Goal: Information Seeking & Learning: Learn about a topic

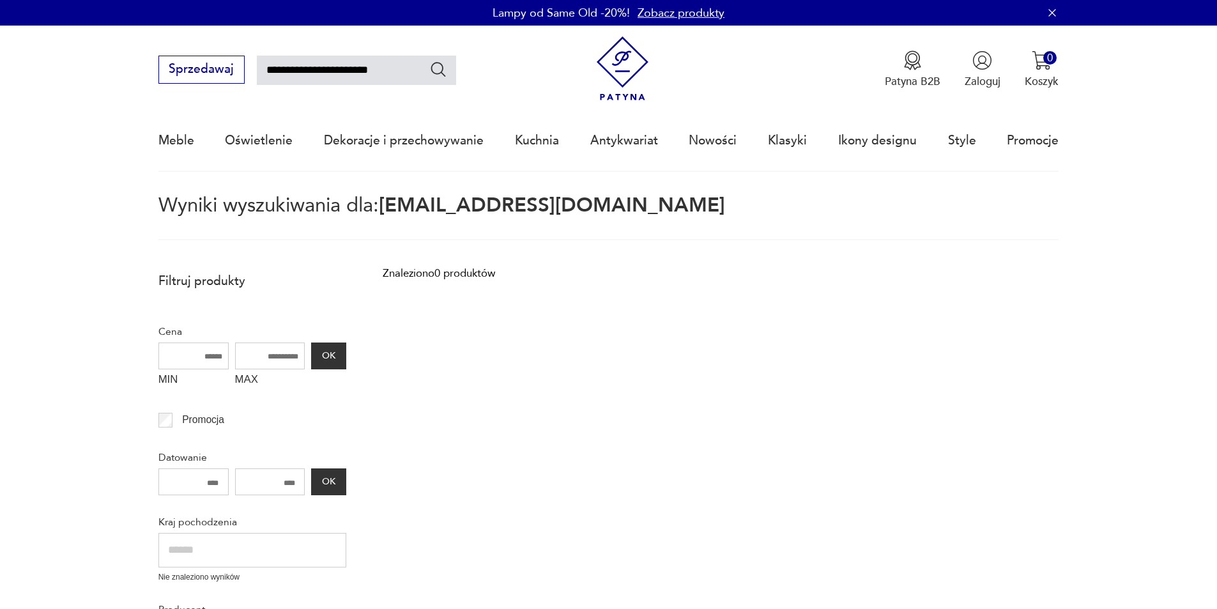
click at [639, 47] on img at bounding box center [623, 68] width 65 height 65
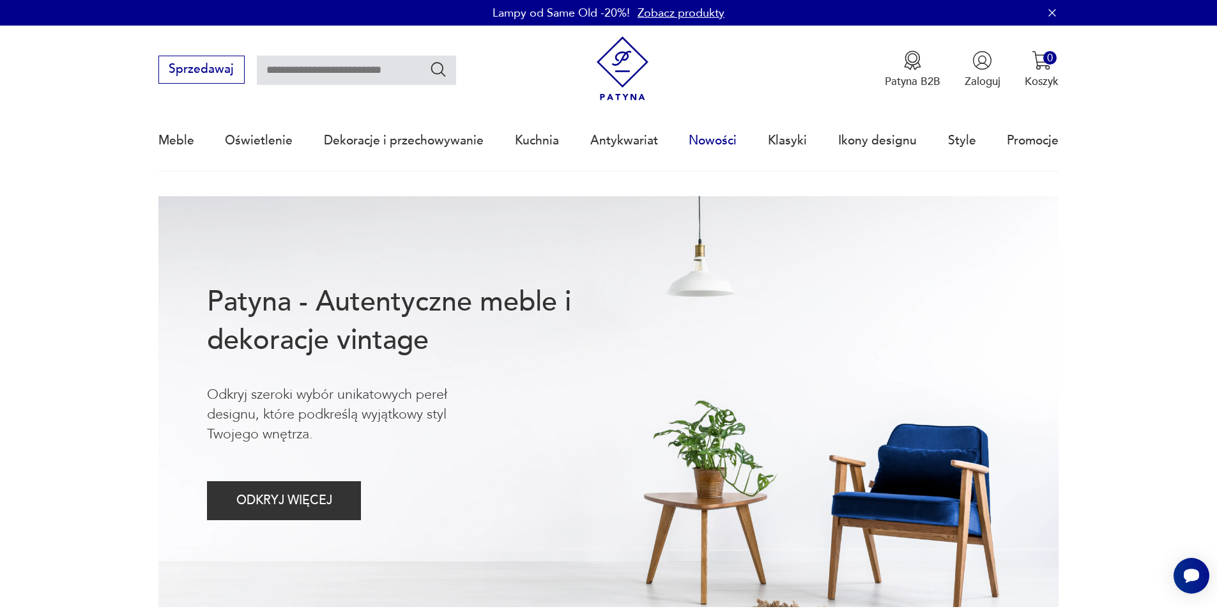
click at [714, 140] on link "Nowości" at bounding box center [713, 140] width 48 height 59
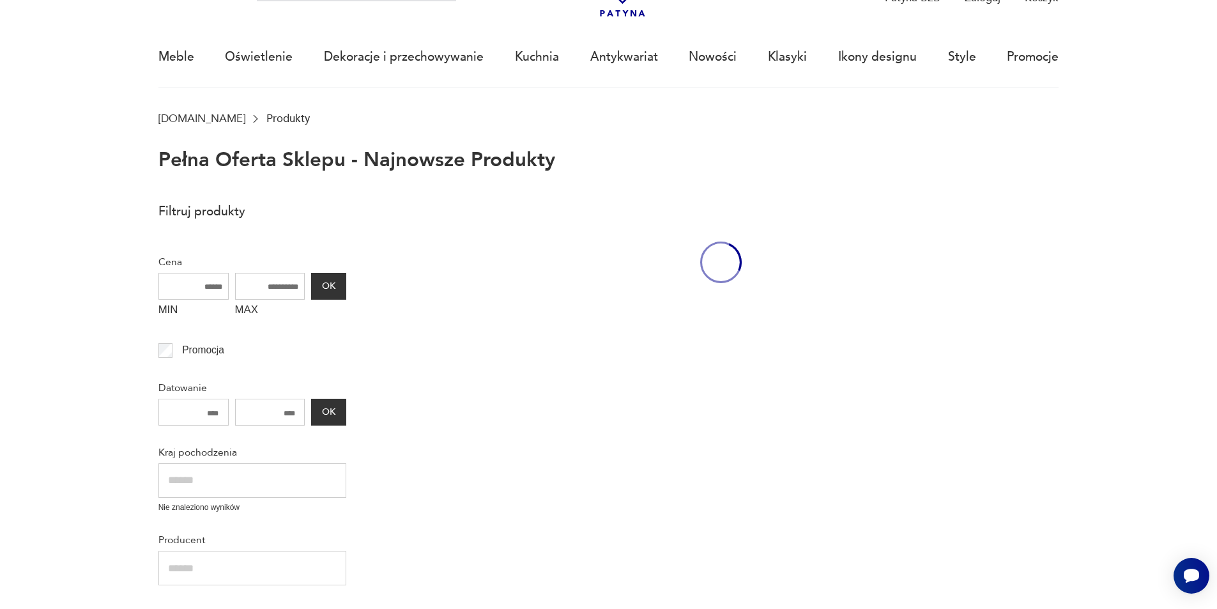
scroll to position [88, 0]
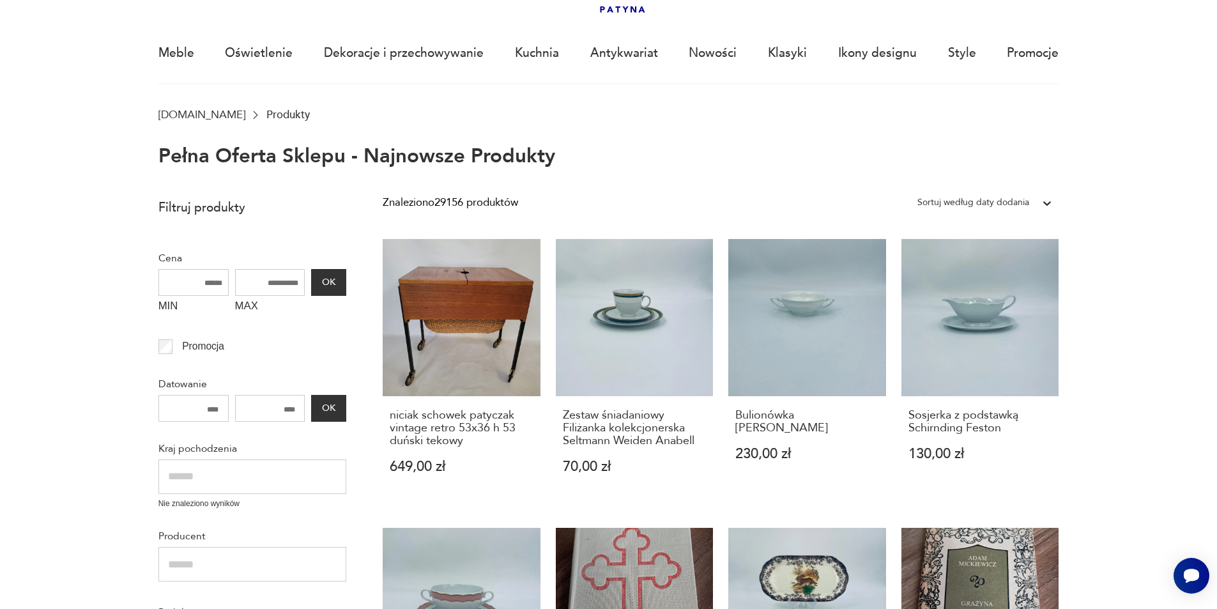
click at [989, 195] on div "Sortuj według daty dodania" at bounding box center [974, 202] width 112 height 17
click at [1116, 163] on section "Pełna oferta sklepu - najnowsze produkty" at bounding box center [608, 157] width 1217 height 22
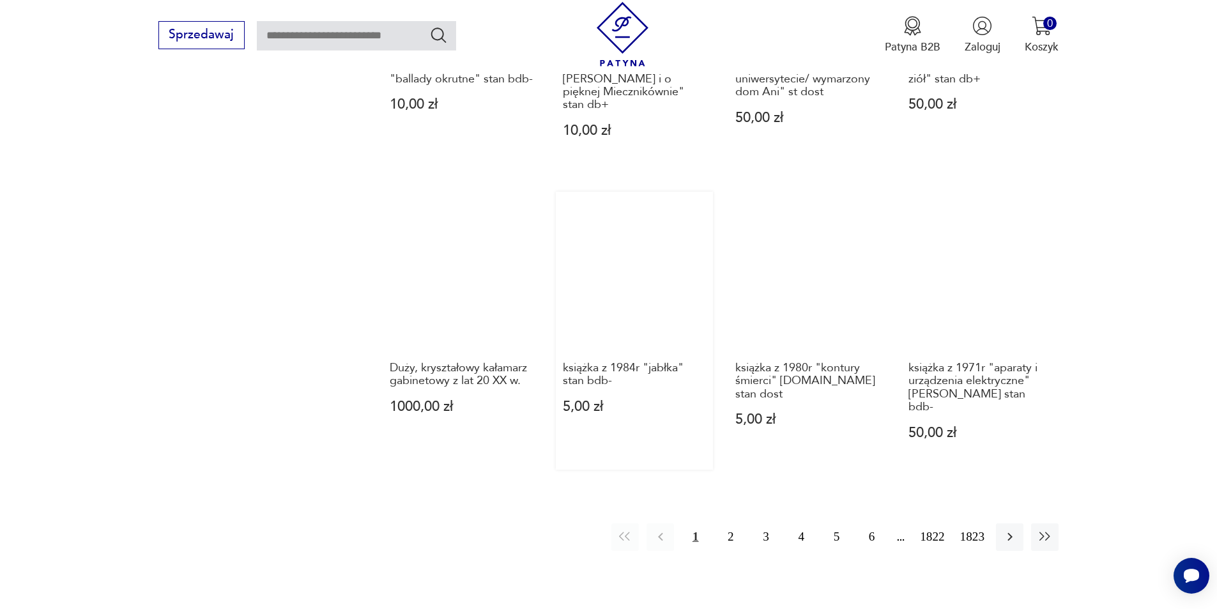
scroll to position [1046, 0]
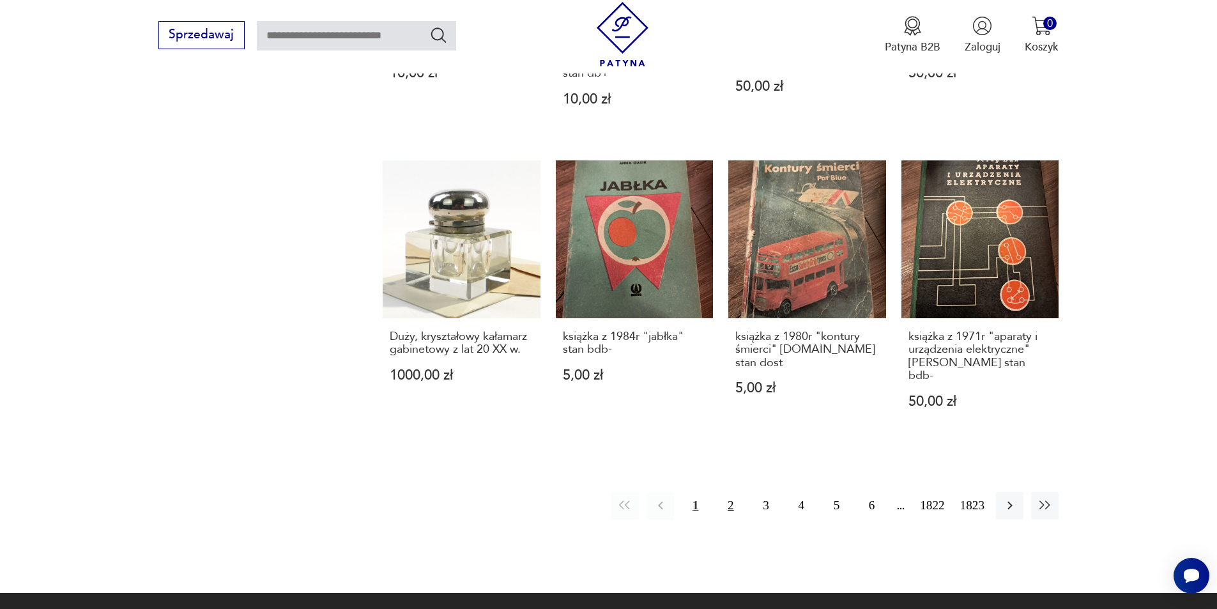
click at [738, 492] on button "2" at bounding box center [730, 505] width 27 height 27
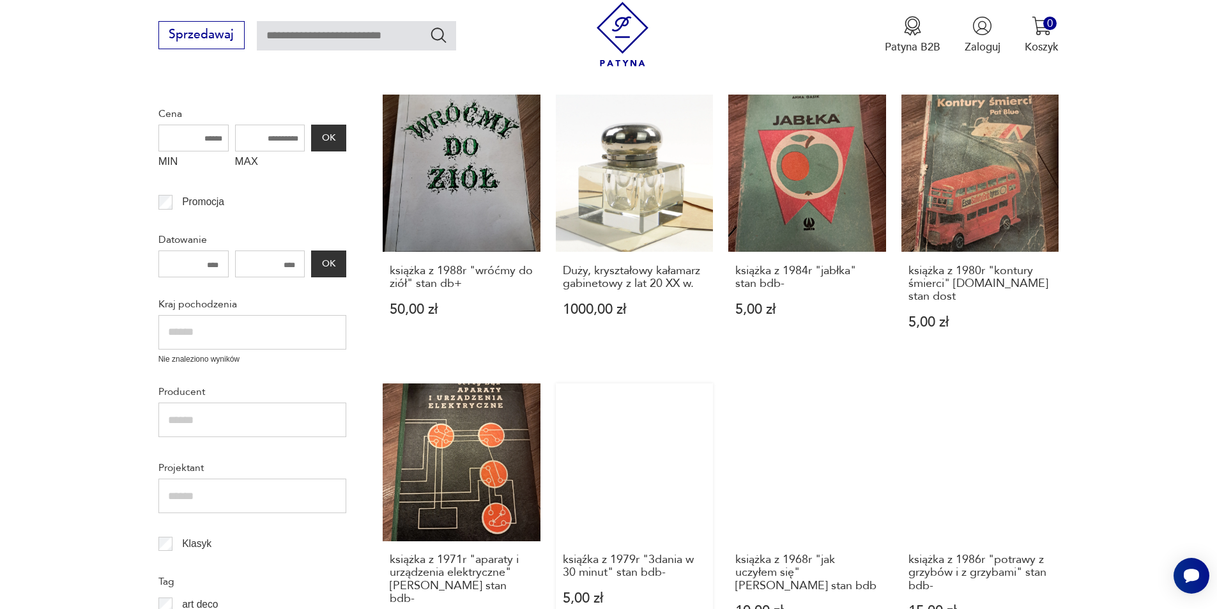
scroll to position [279, 0]
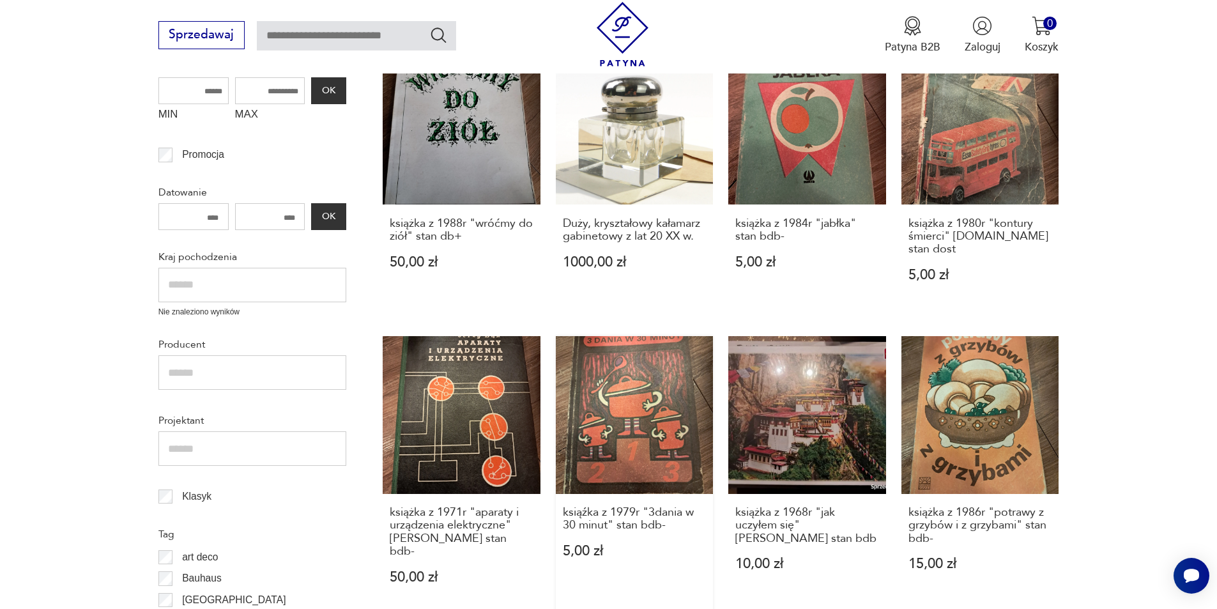
drag, startPoint x: 674, startPoint y: 357, endPoint x: 676, endPoint y: 350, distance: 7.1
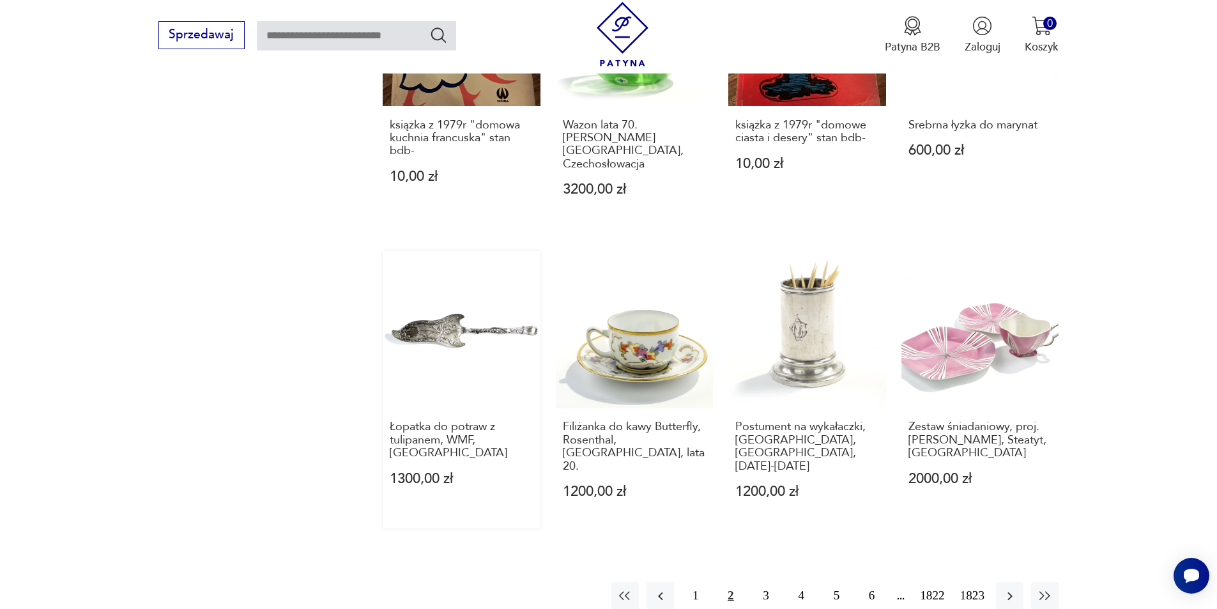
scroll to position [1046, 0]
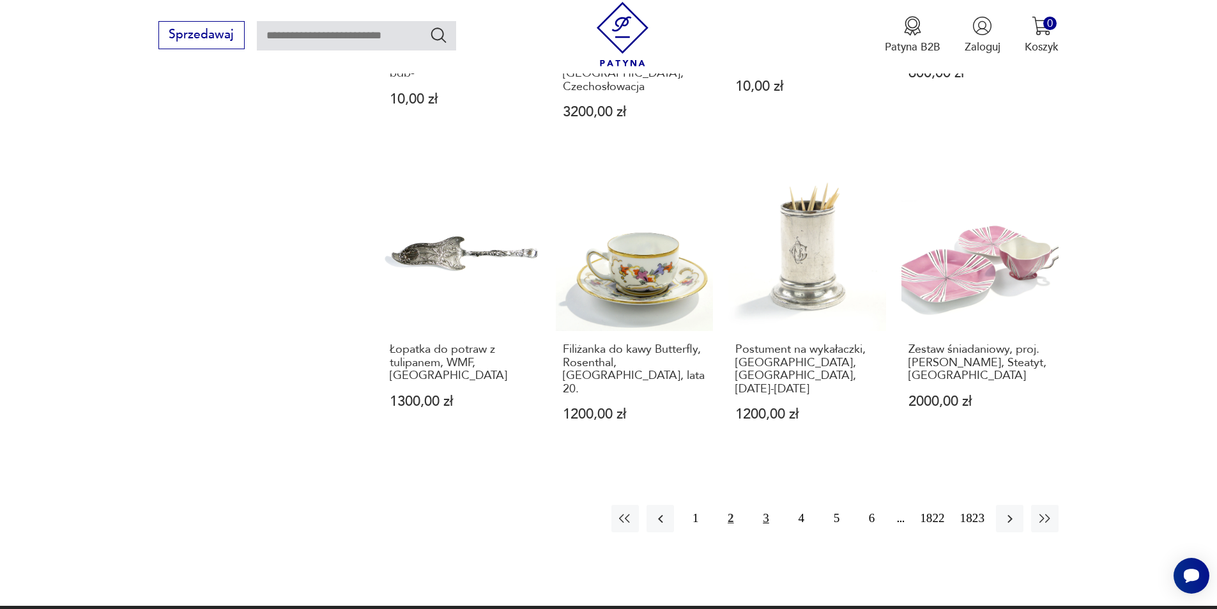
click at [761, 505] on button "3" at bounding box center [765, 518] width 27 height 27
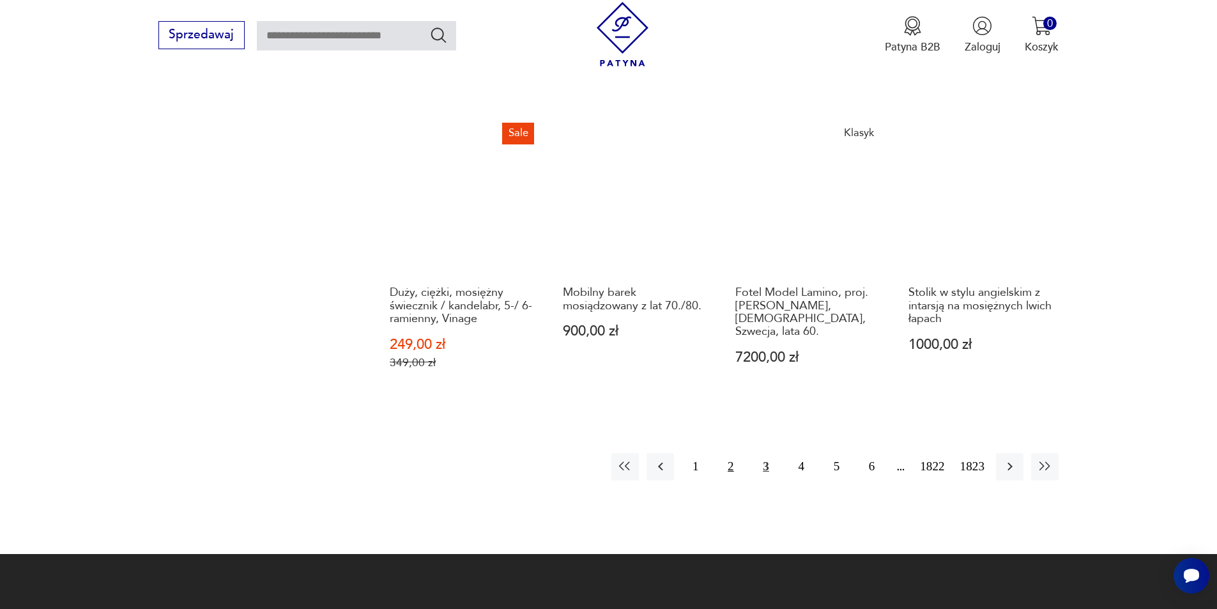
scroll to position [1174, 0]
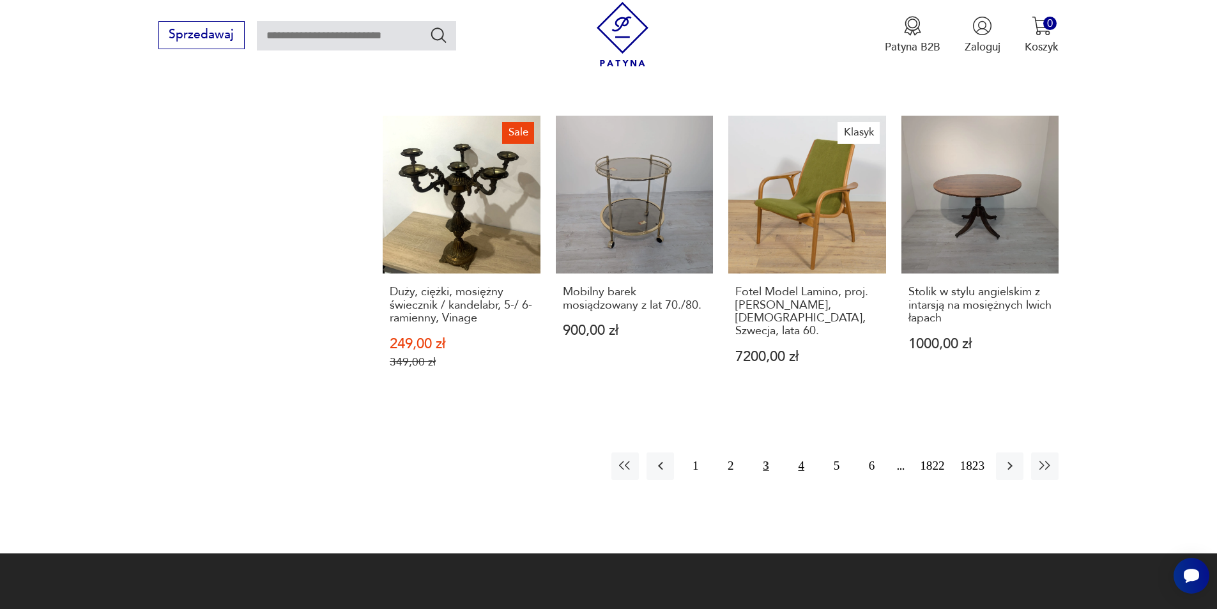
click at [801, 452] on button "4" at bounding box center [801, 465] width 27 height 27
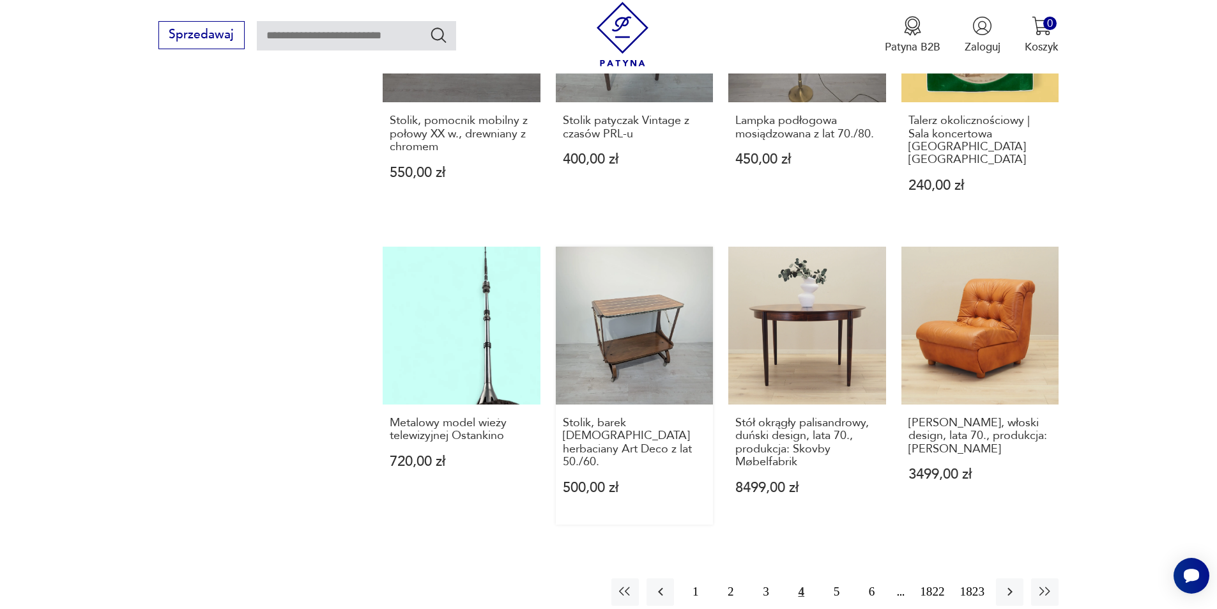
scroll to position [982, 0]
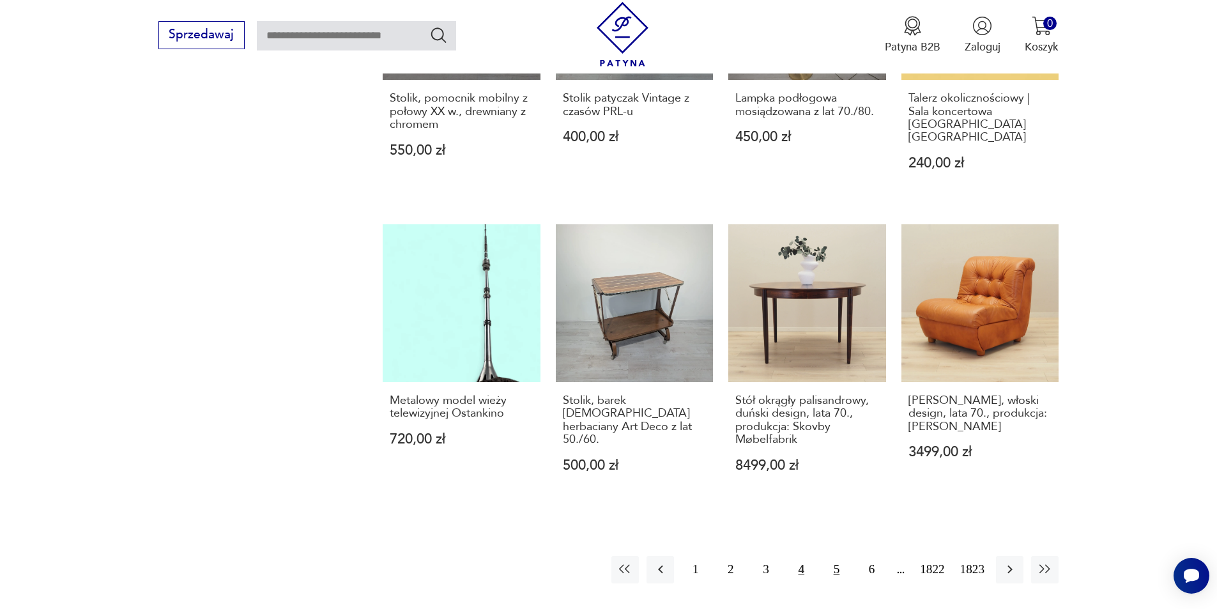
click at [833, 558] on button "5" at bounding box center [836, 569] width 27 height 27
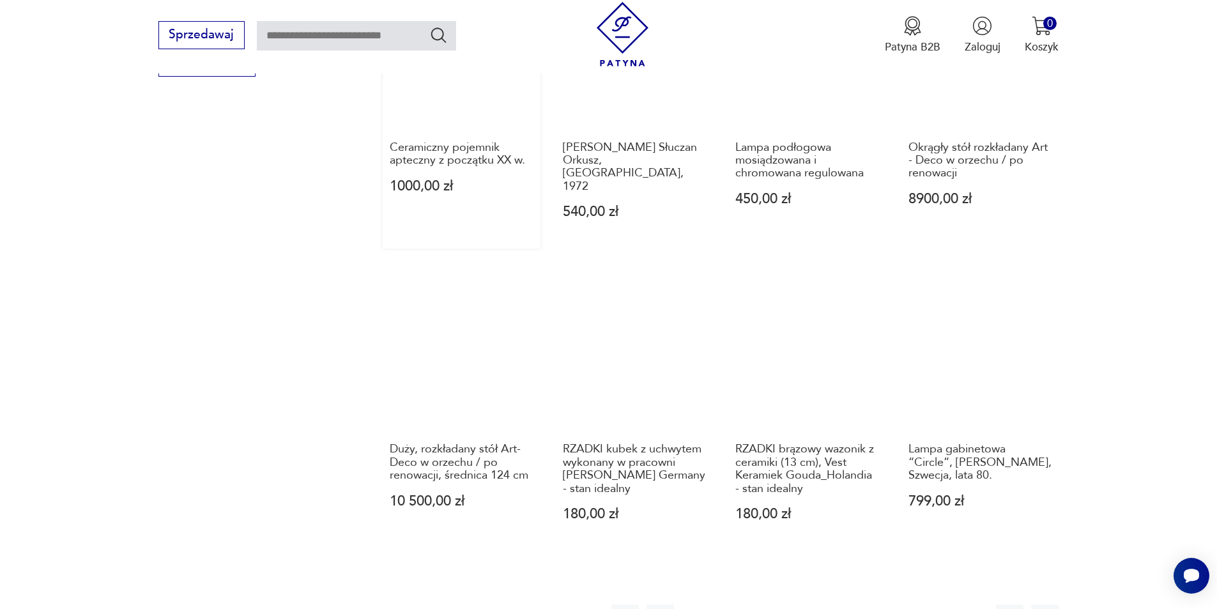
scroll to position [982, 0]
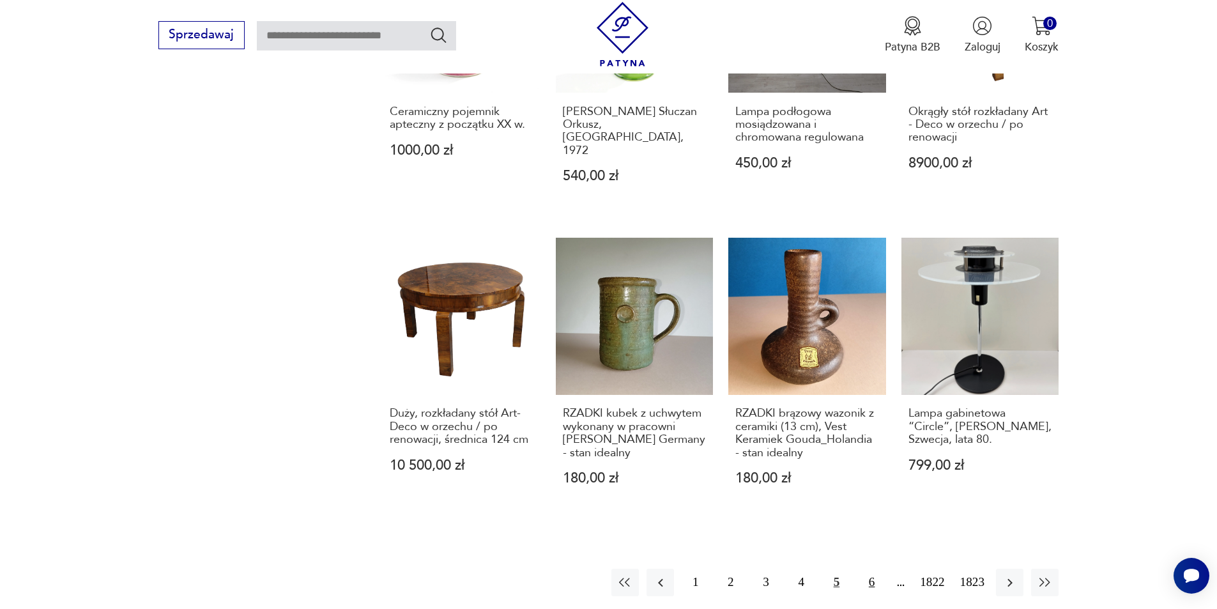
click at [879, 572] on button "6" at bounding box center [871, 582] width 27 height 27
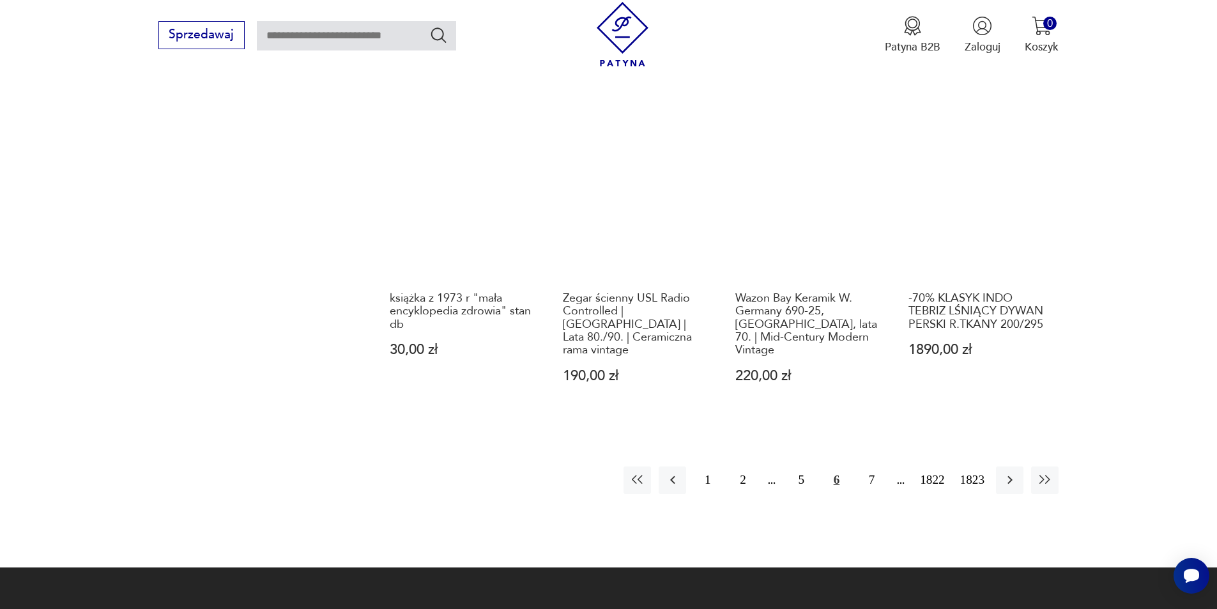
scroll to position [1110, 0]
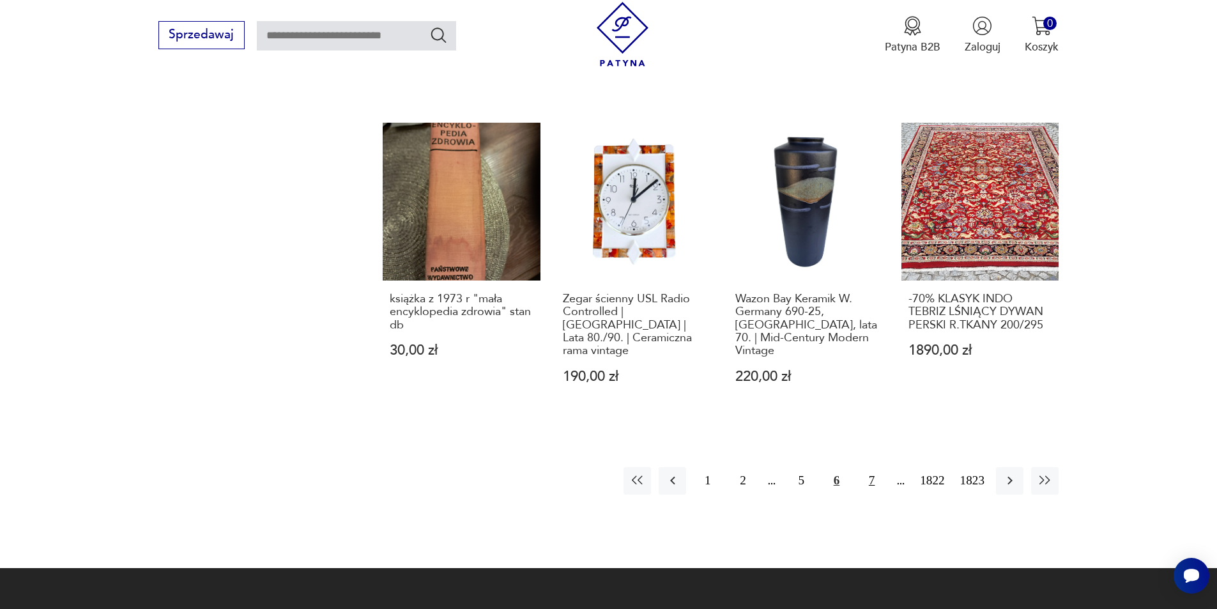
click at [863, 468] on button "7" at bounding box center [871, 480] width 27 height 27
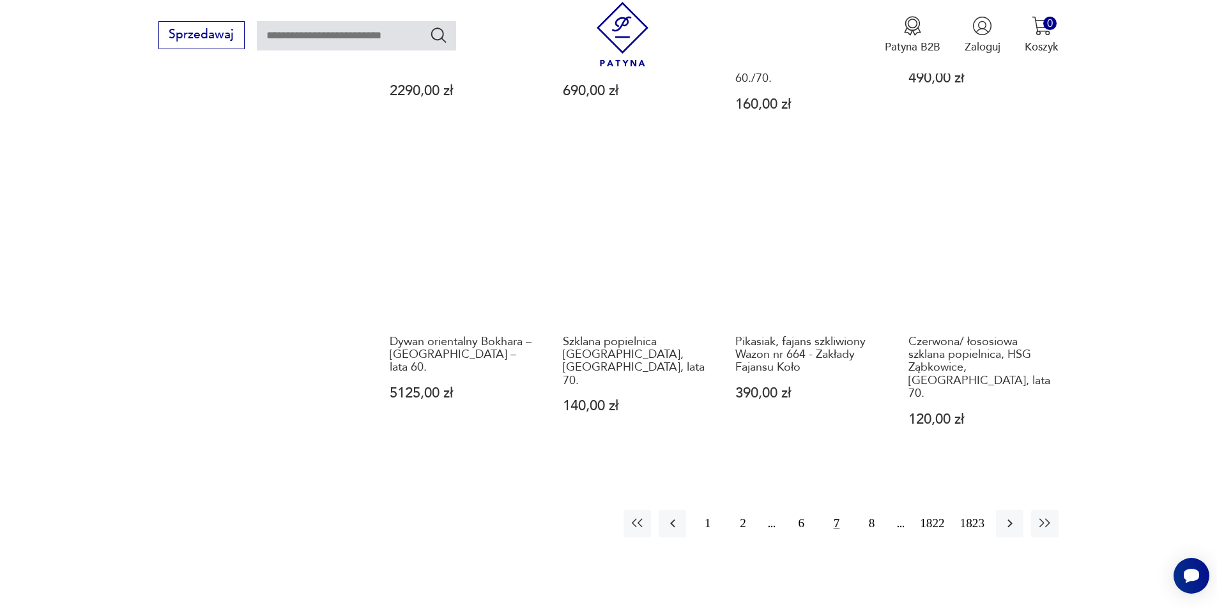
scroll to position [1110, 0]
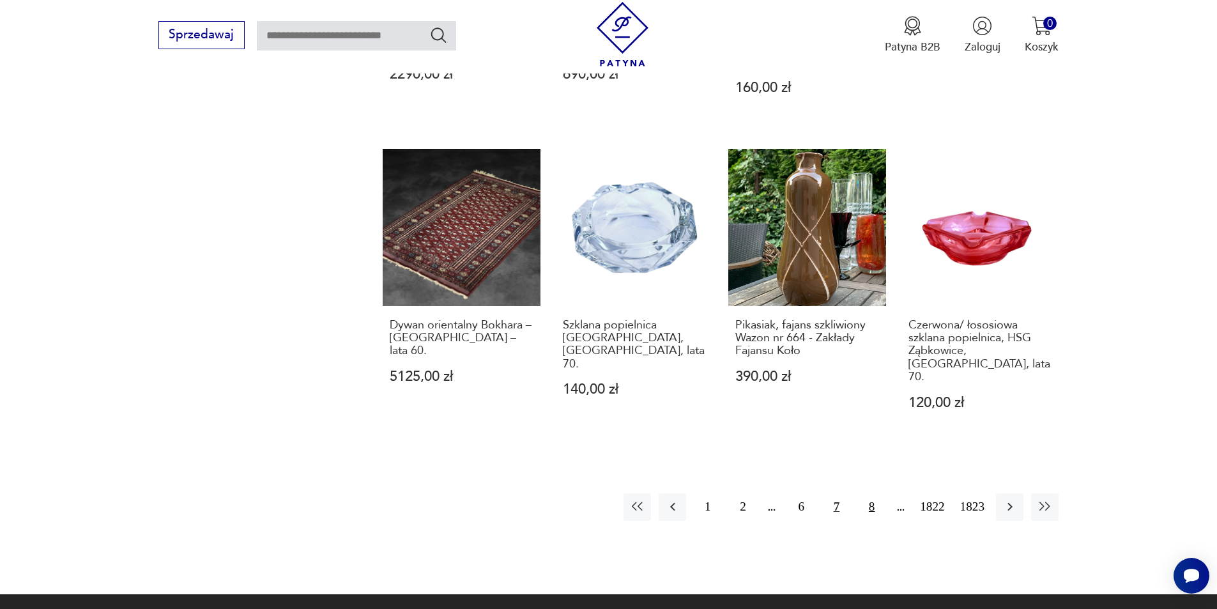
click at [866, 493] on button "8" at bounding box center [871, 506] width 27 height 27
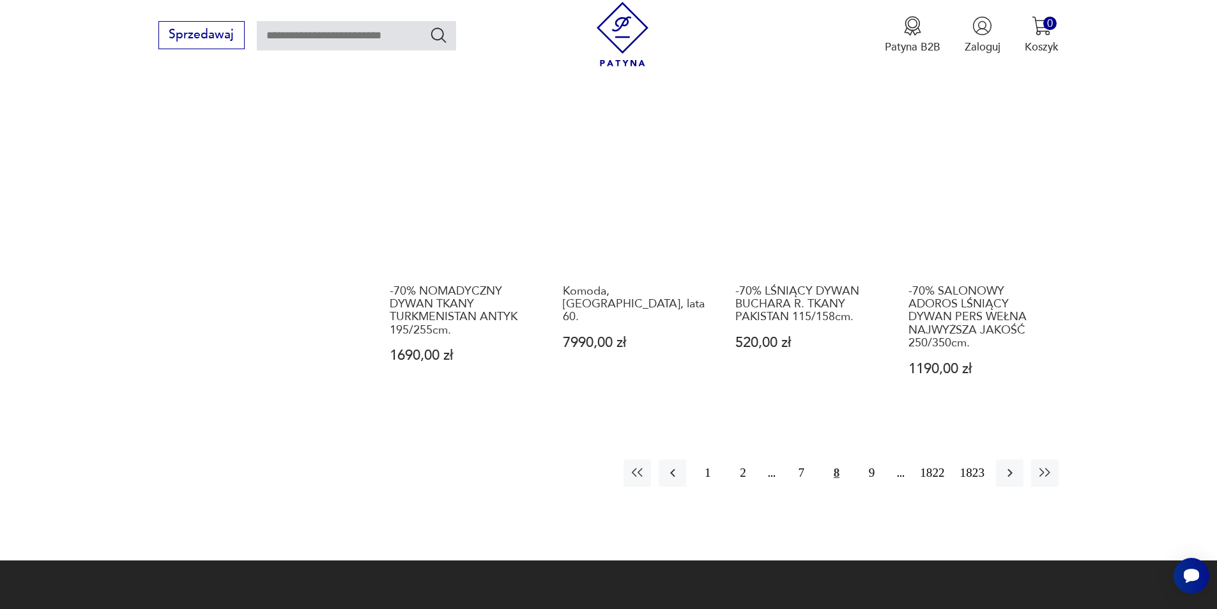
scroll to position [1302, 0]
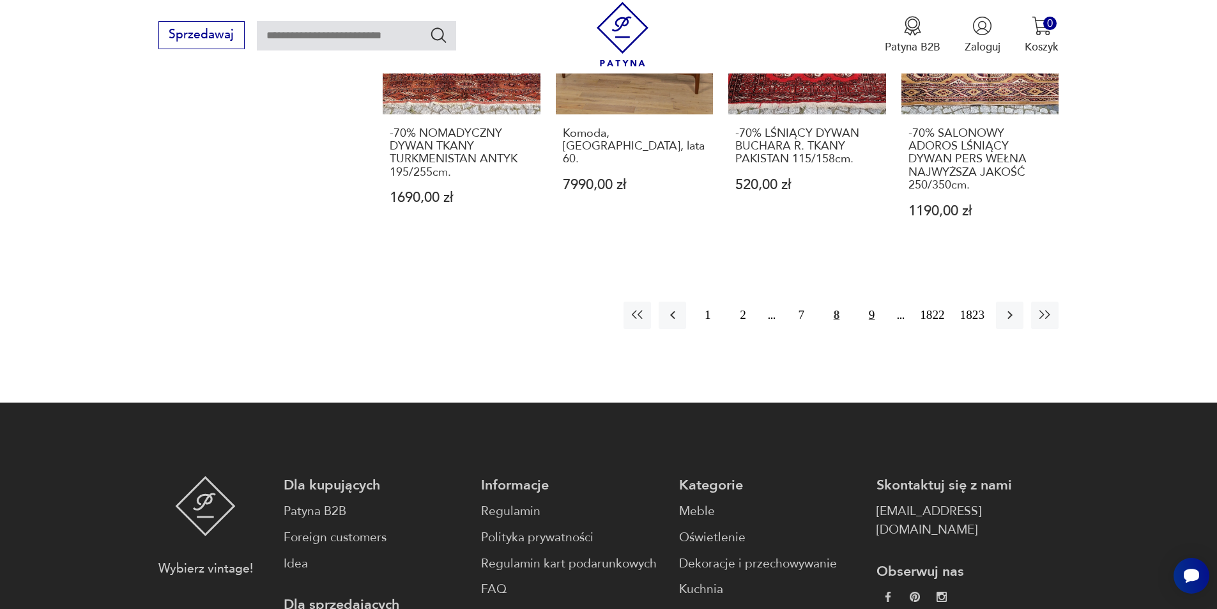
click at [870, 305] on button "9" at bounding box center [871, 315] width 27 height 27
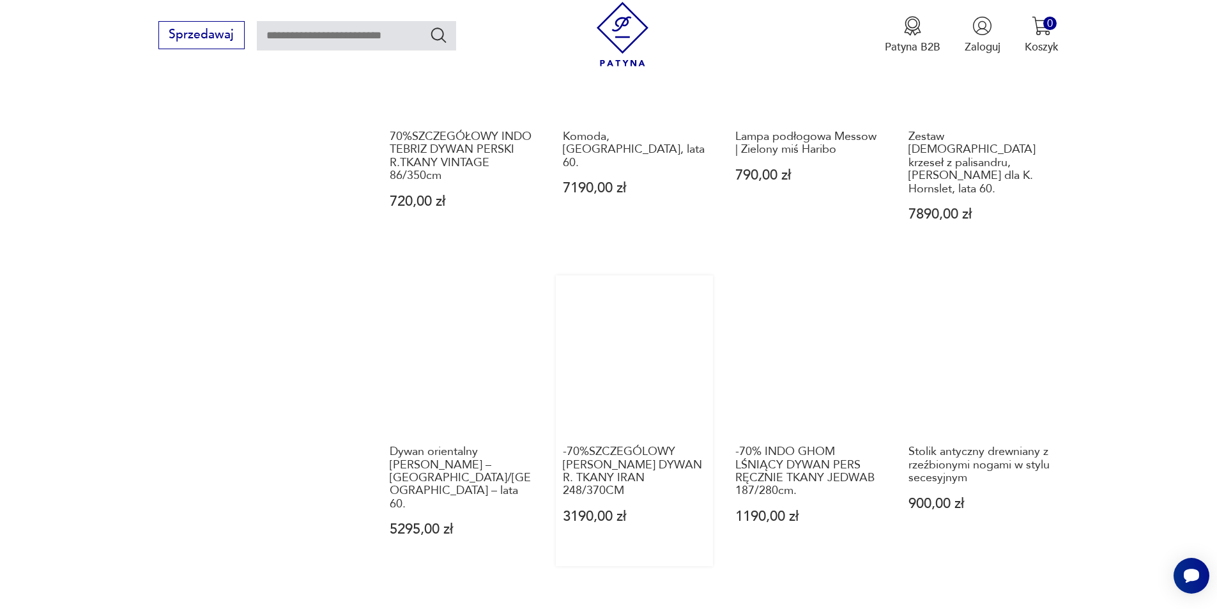
scroll to position [1110, 0]
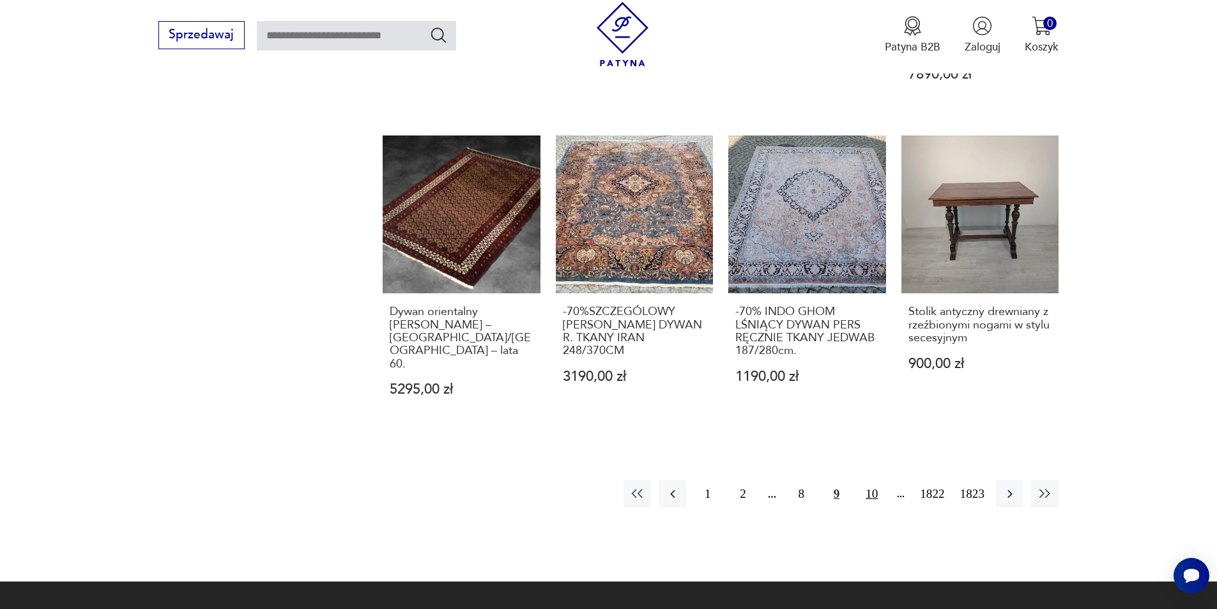
click at [872, 480] on button "10" at bounding box center [871, 493] width 27 height 27
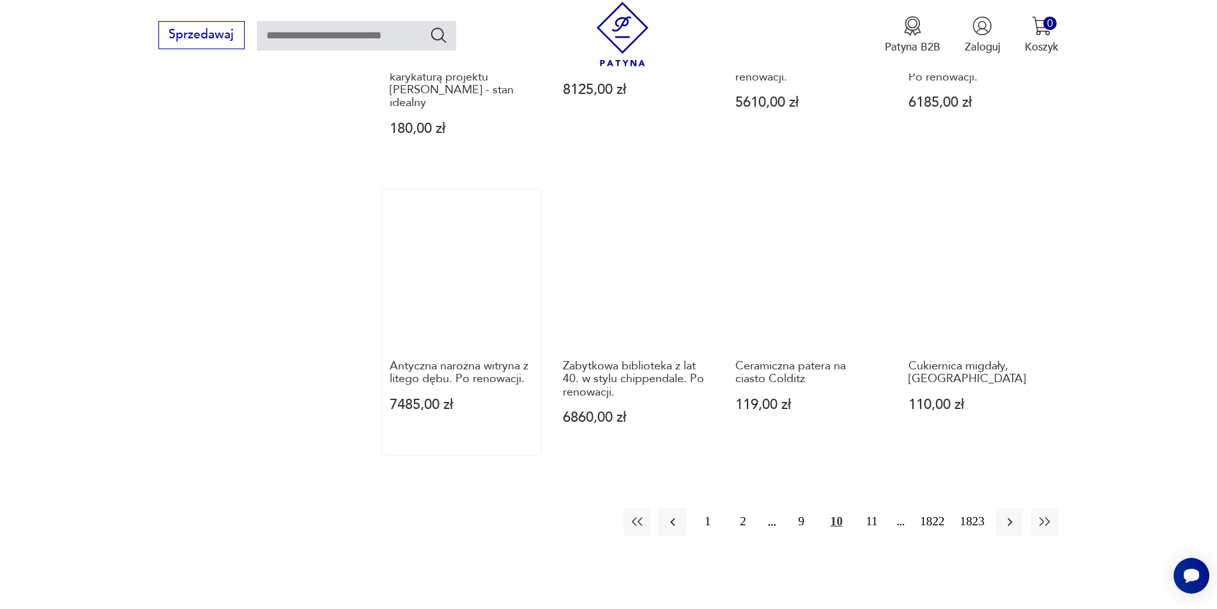
scroll to position [1238, 0]
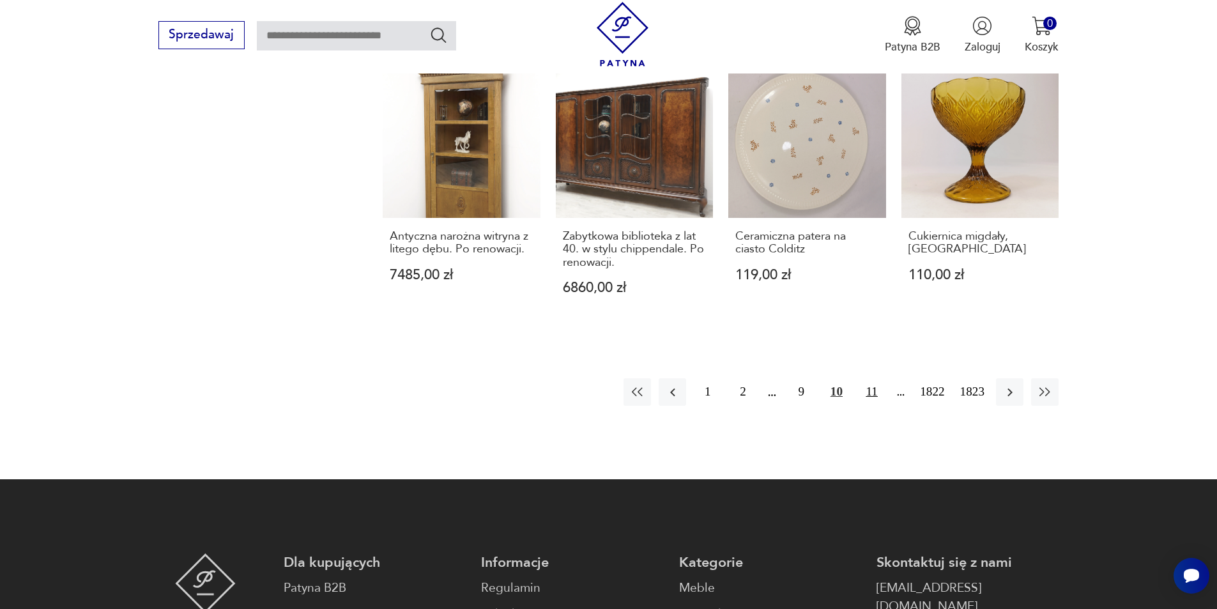
click at [869, 378] on button "11" at bounding box center [871, 391] width 27 height 27
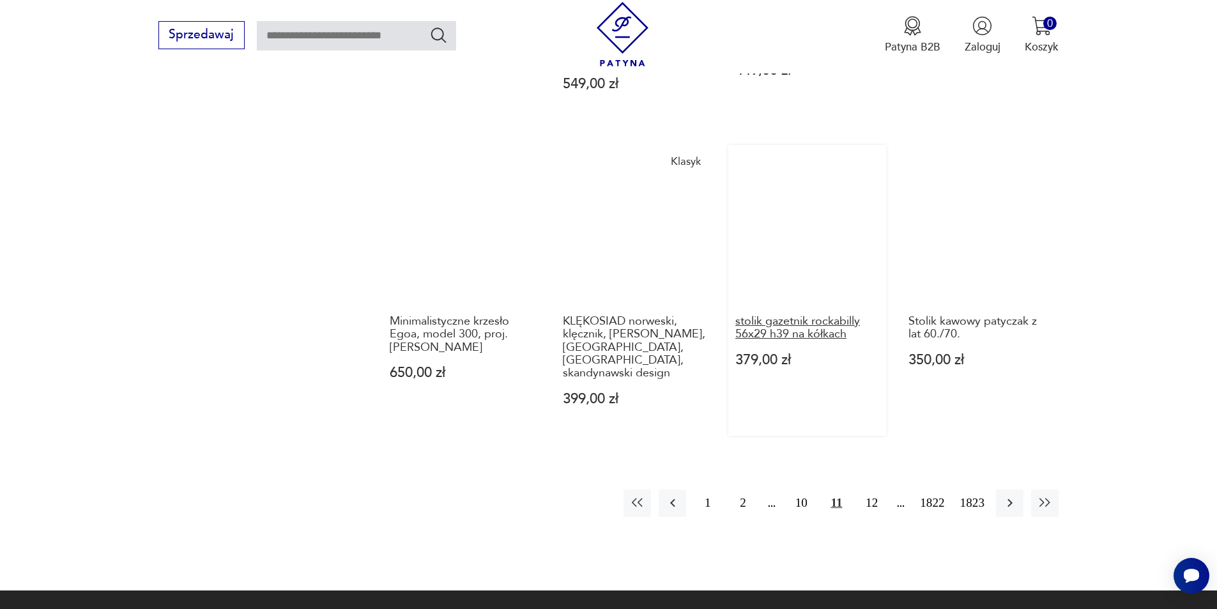
scroll to position [1110, 0]
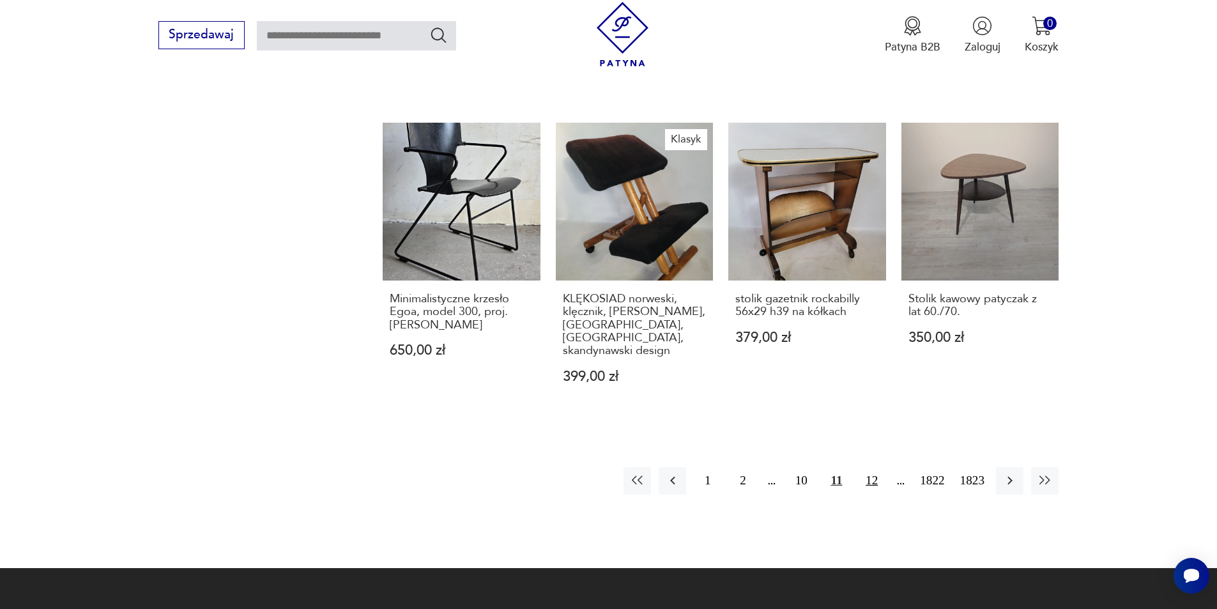
click at [869, 467] on button "12" at bounding box center [871, 480] width 27 height 27
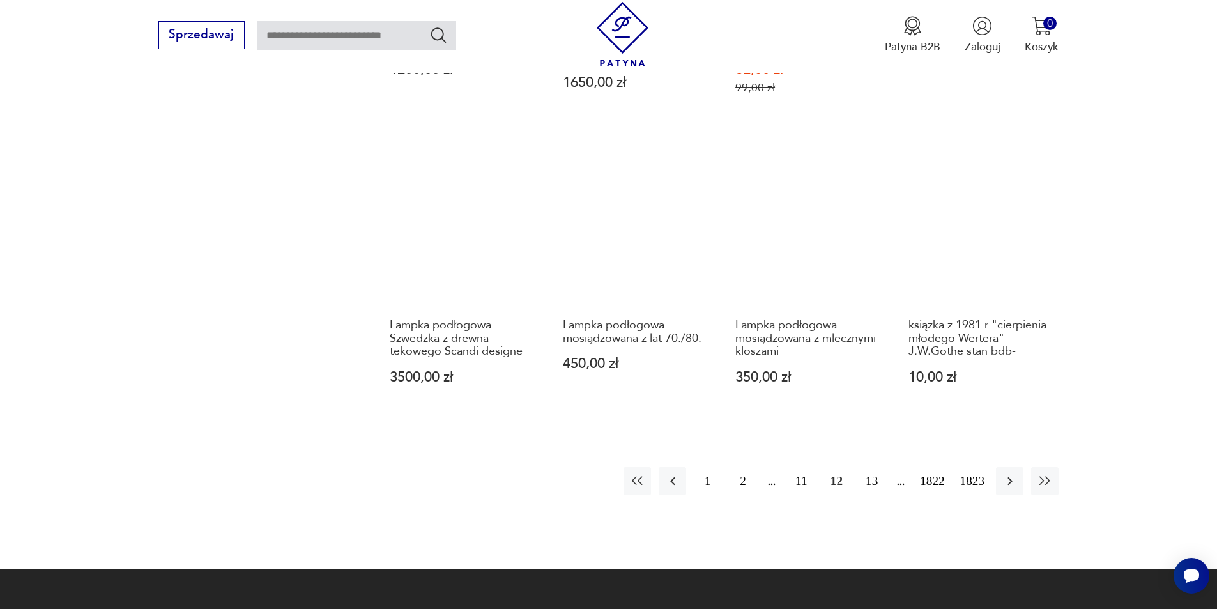
scroll to position [1174, 0]
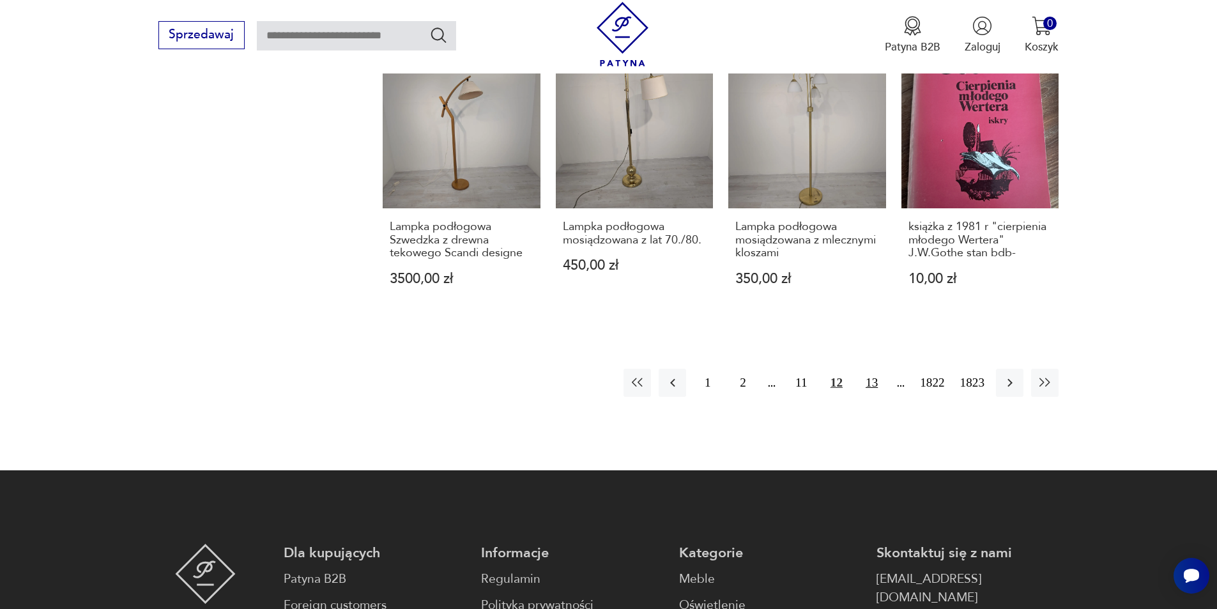
click at [867, 375] on button "13" at bounding box center [871, 382] width 27 height 27
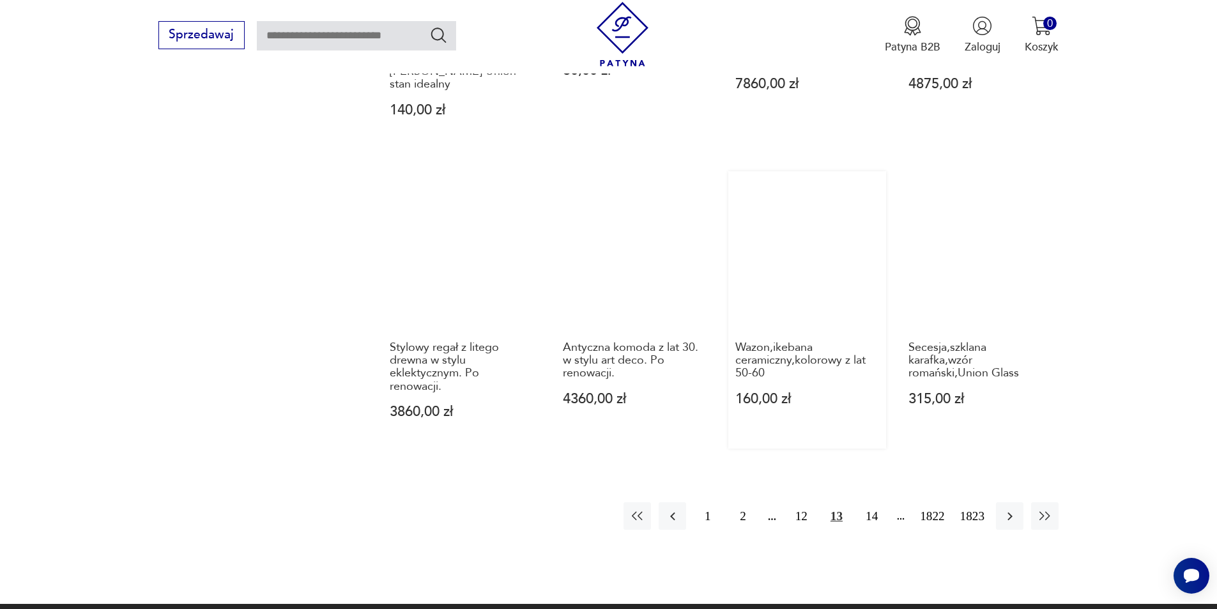
scroll to position [1238, 0]
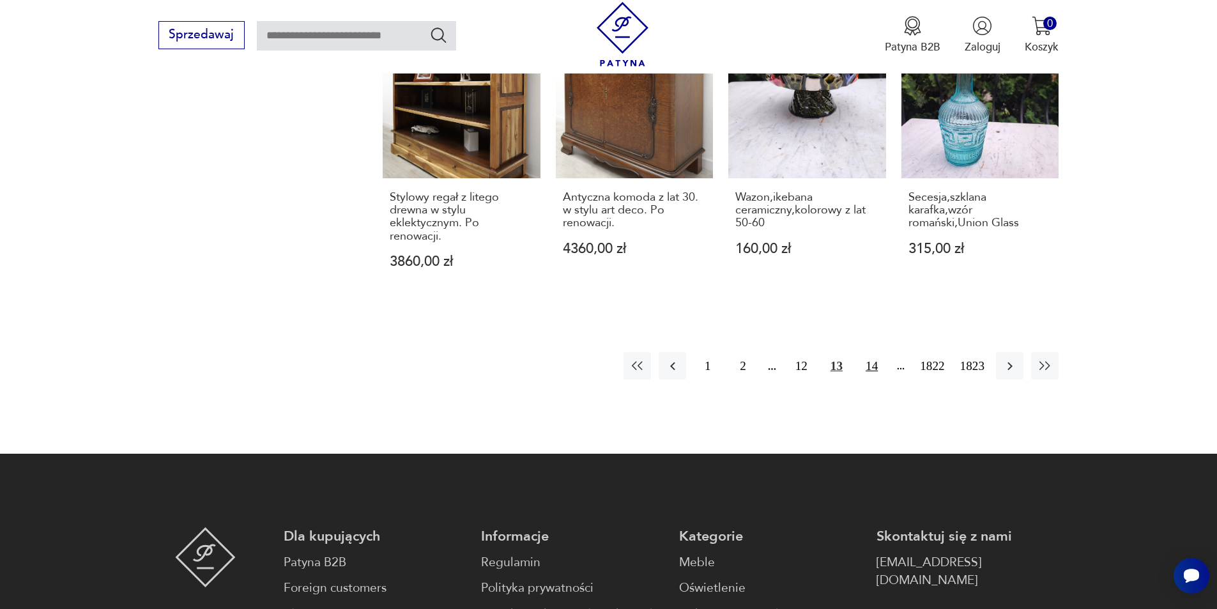
click at [862, 362] on button "14" at bounding box center [871, 365] width 27 height 27
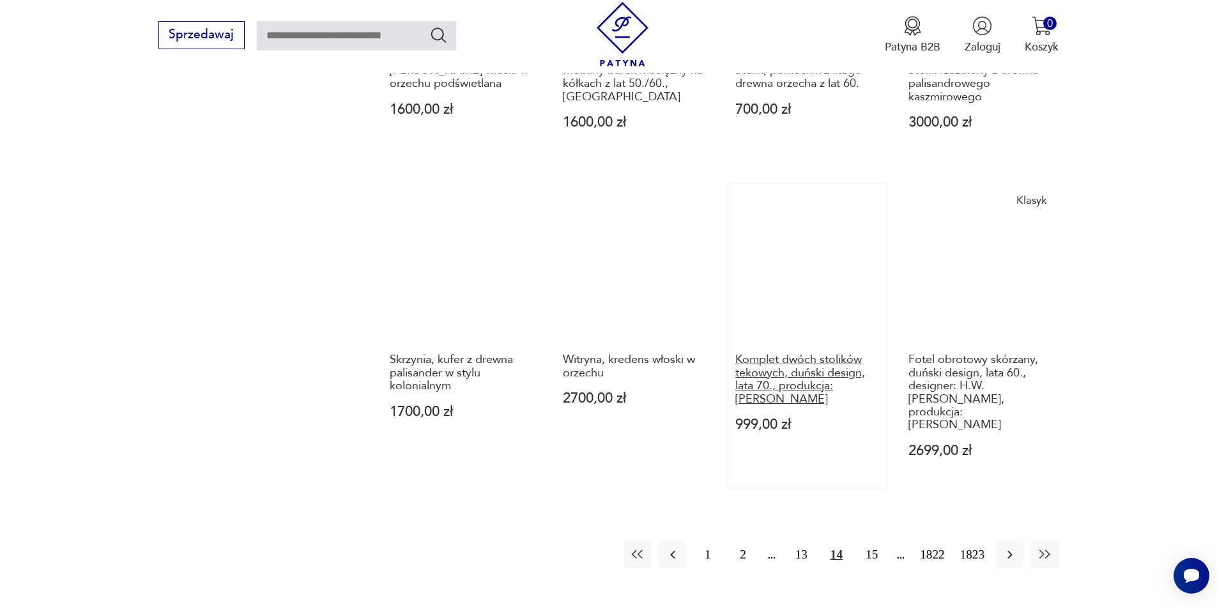
scroll to position [1046, 0]
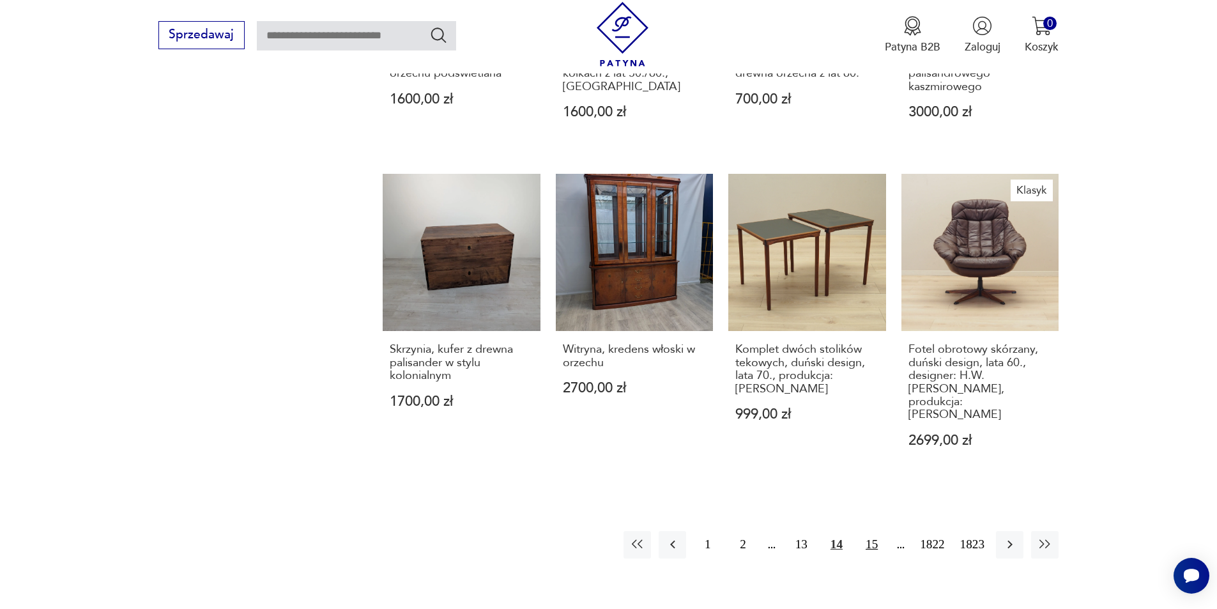
click at [872, 531] on button "15" at bounding box center [871, 544] width 27 height 27
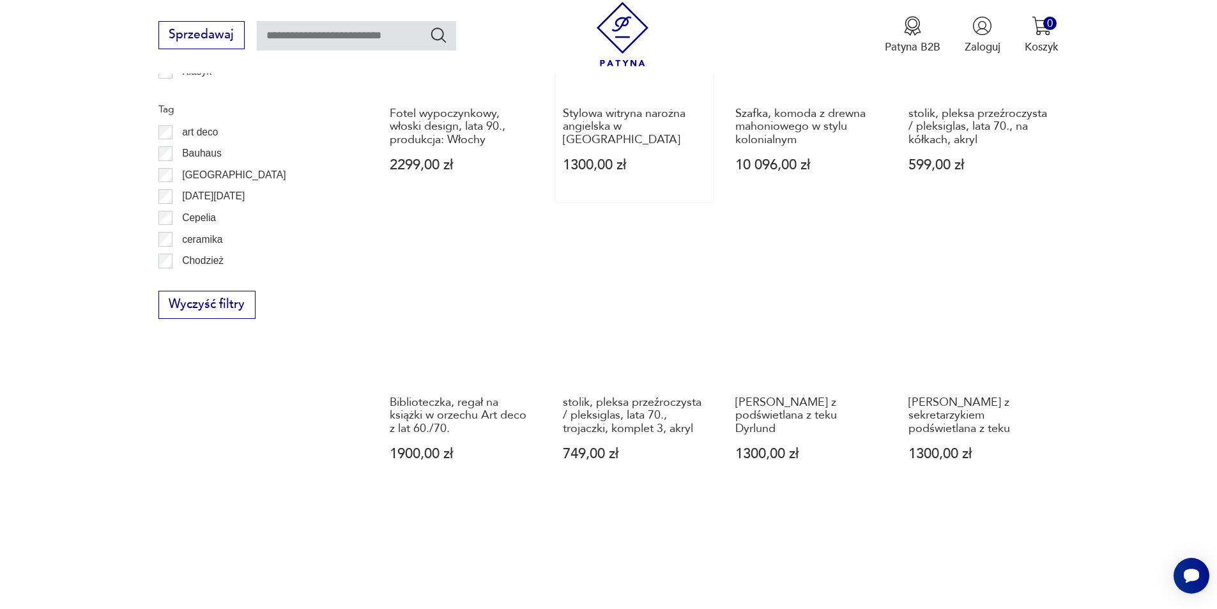
scroll to position [791, 0]
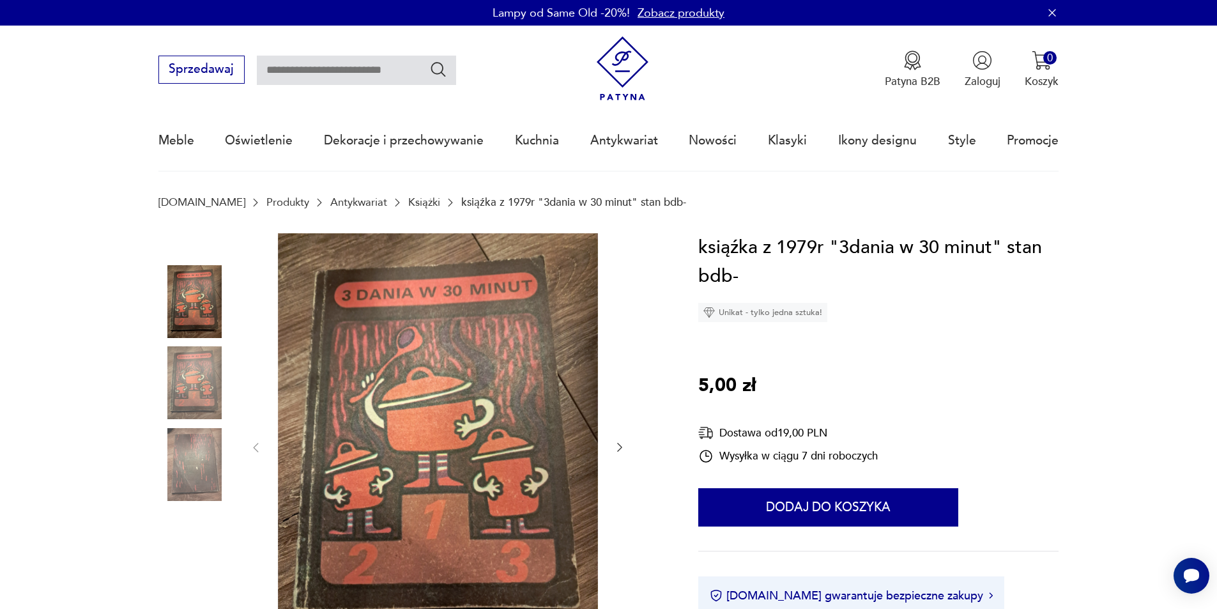
click at [211, 466] on img at bounding box center [194, 464] width 73 height 73
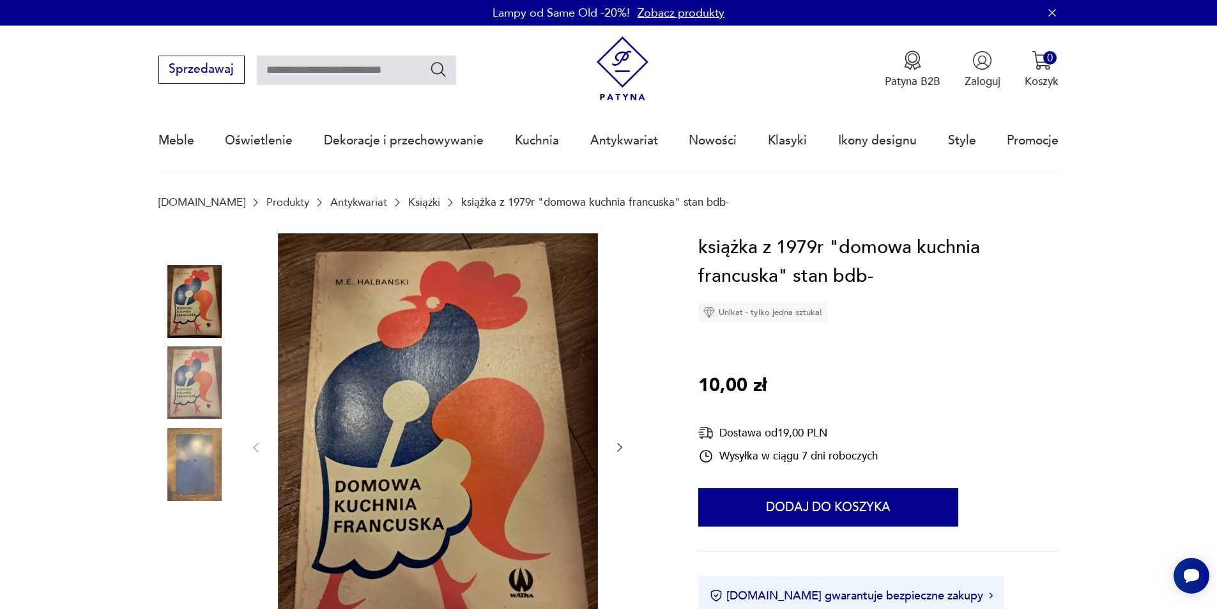
click at [203, 376] on img at bounding box center [194, 382] width 73 height 73
click at [210, 475] on img at bounding box center [194, 464] width 73 height 73
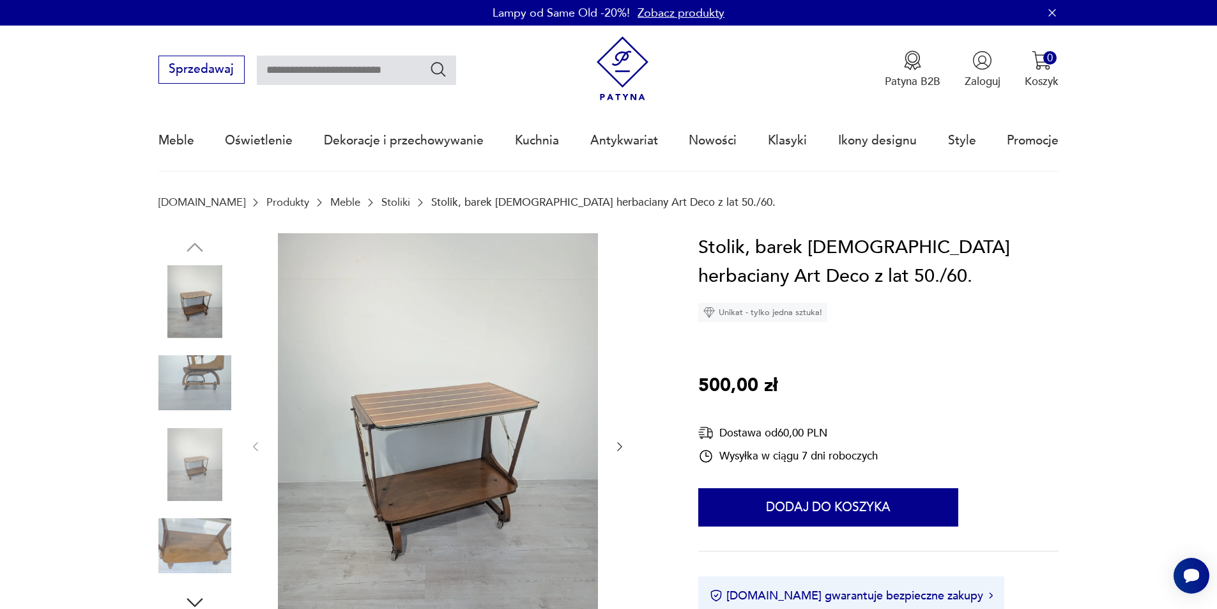
click at [617, 447] on icon "button" at bounding box center [620, 446] width 13 height 13
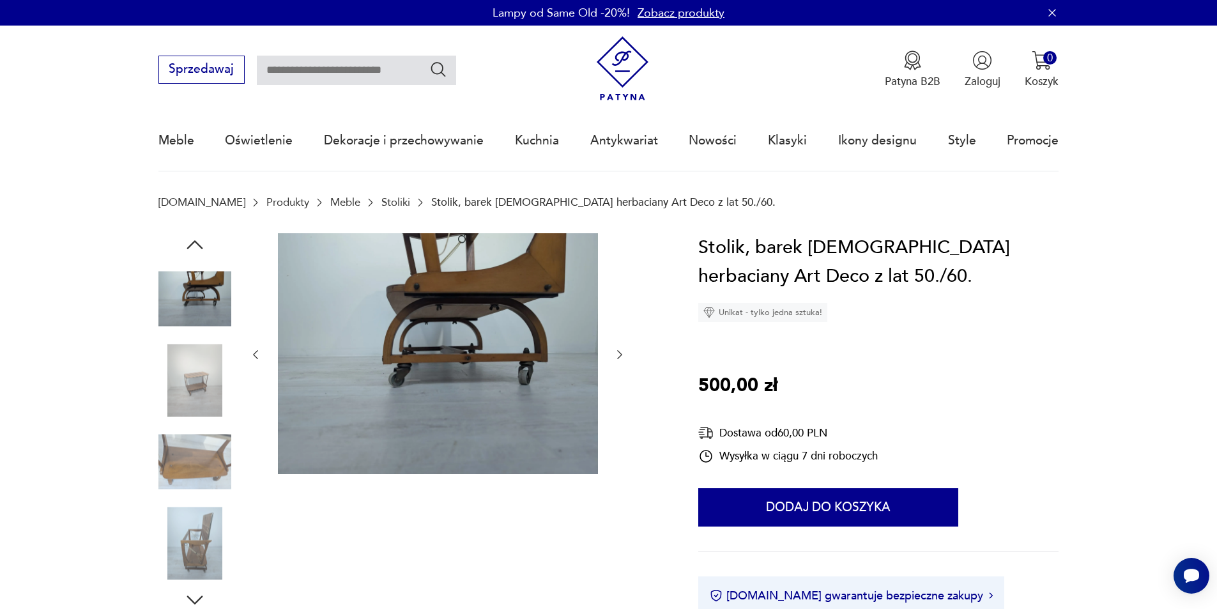
click at [621, 358] on icon "button" at bounding box center [620, 354] width 13 height 13
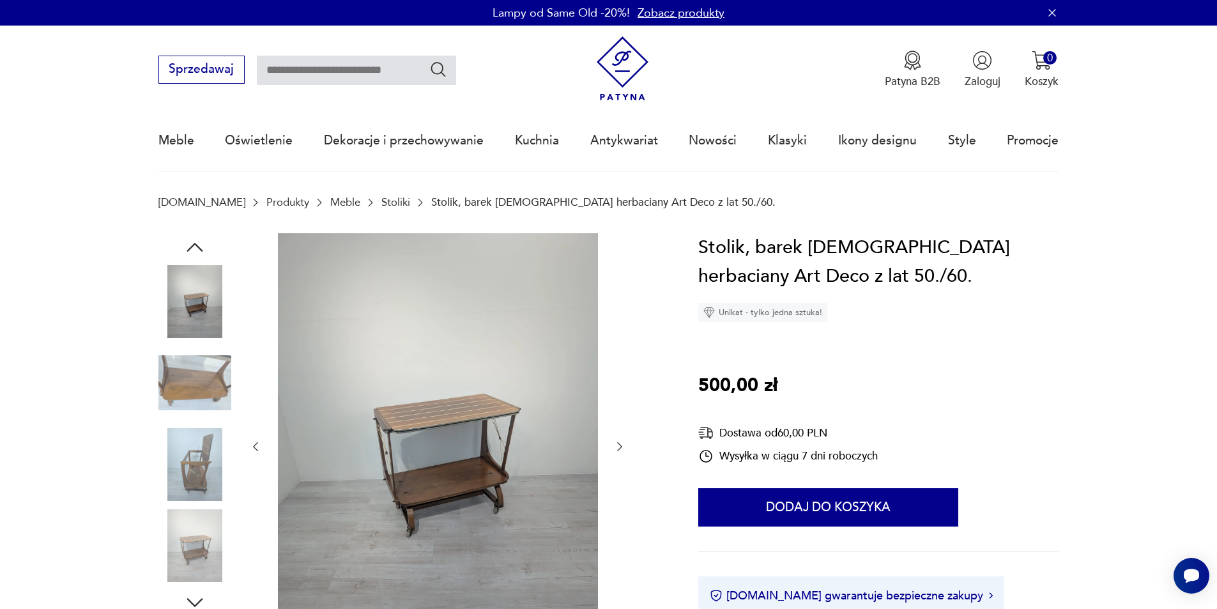
click at [614, 442] on icon "button" at bounding box center [620, 446] width 13 height 13
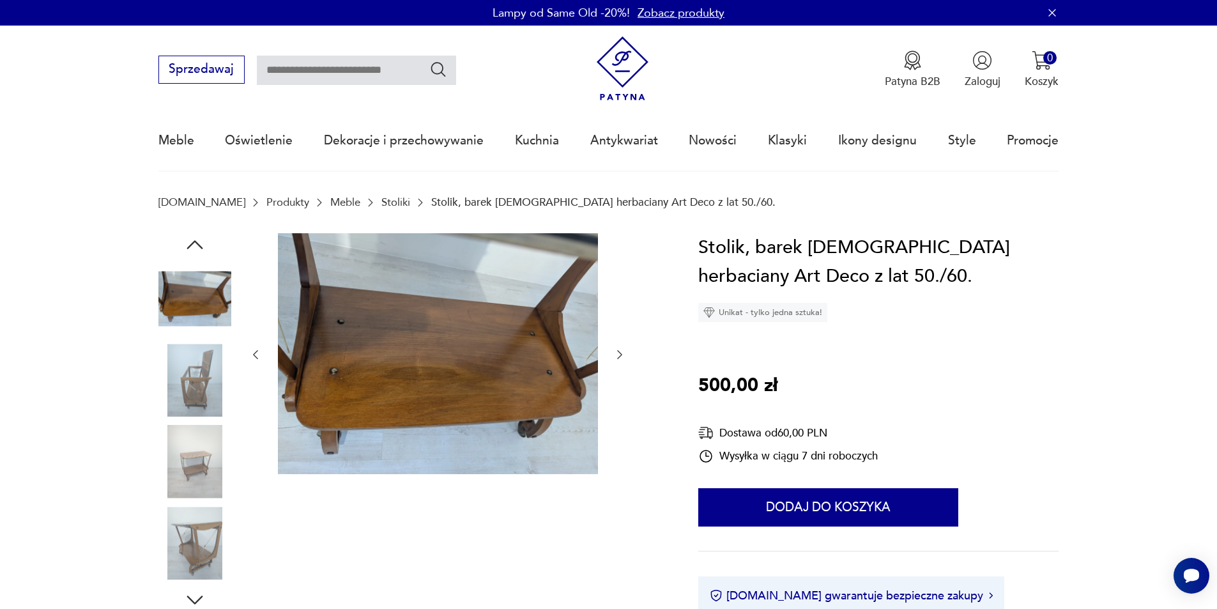
click at [618, 354] on icon "button" at bounding box center [620, 354] width 13 height 13
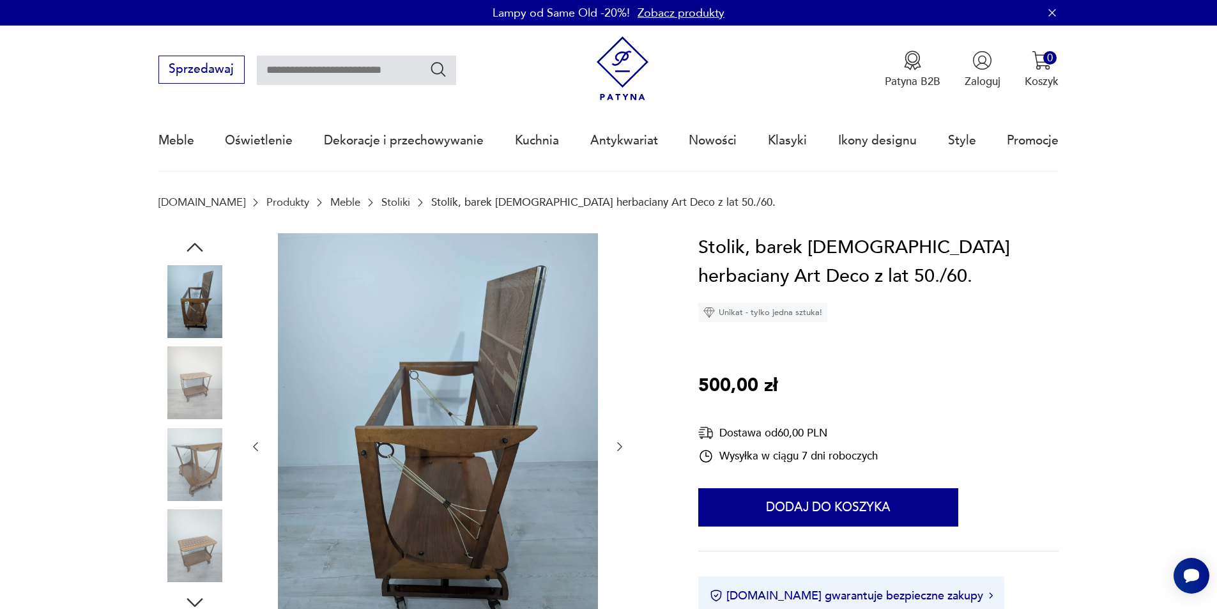
click at [619, 438] on div at bounding box center [437, 447] width 377 height 428
drag, startPoint x: 617, startPoint y: 436, endPoint x: 618, endPoint y: 445, distance: 8.3
click at [617, 438] on div at bounding box center [437, 447] width 377 height 428
click at [618, 445] on icon "button" at bounding box center [620, 446] width 13 height 13
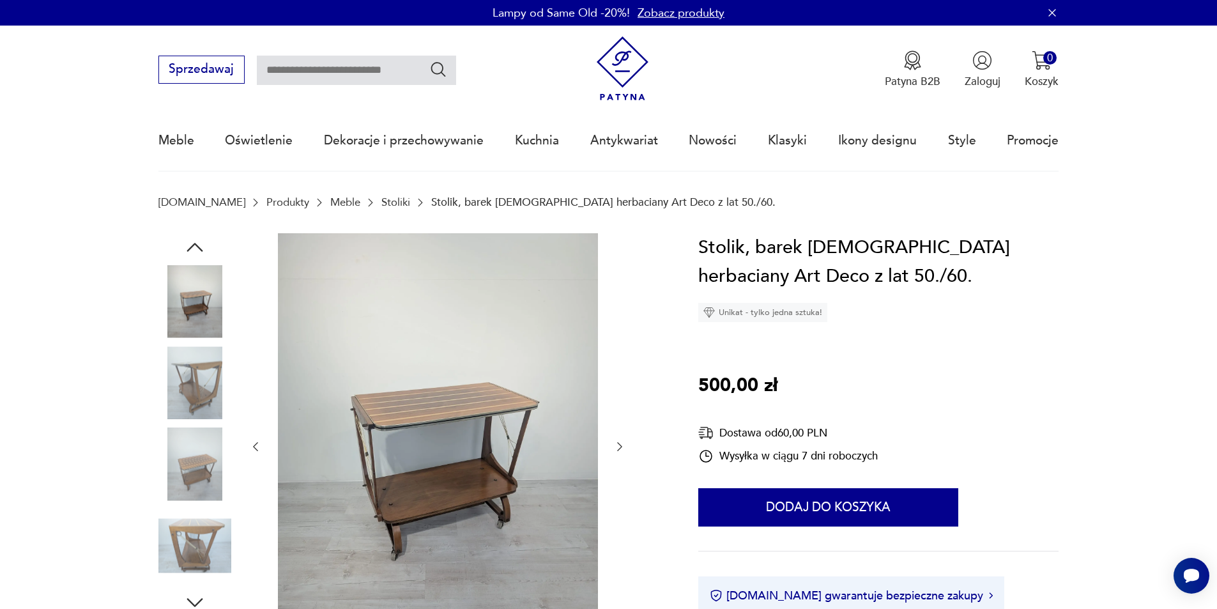
click at [618, 444] on icon "button" at bounding box center [620, 446] width 13 height 13
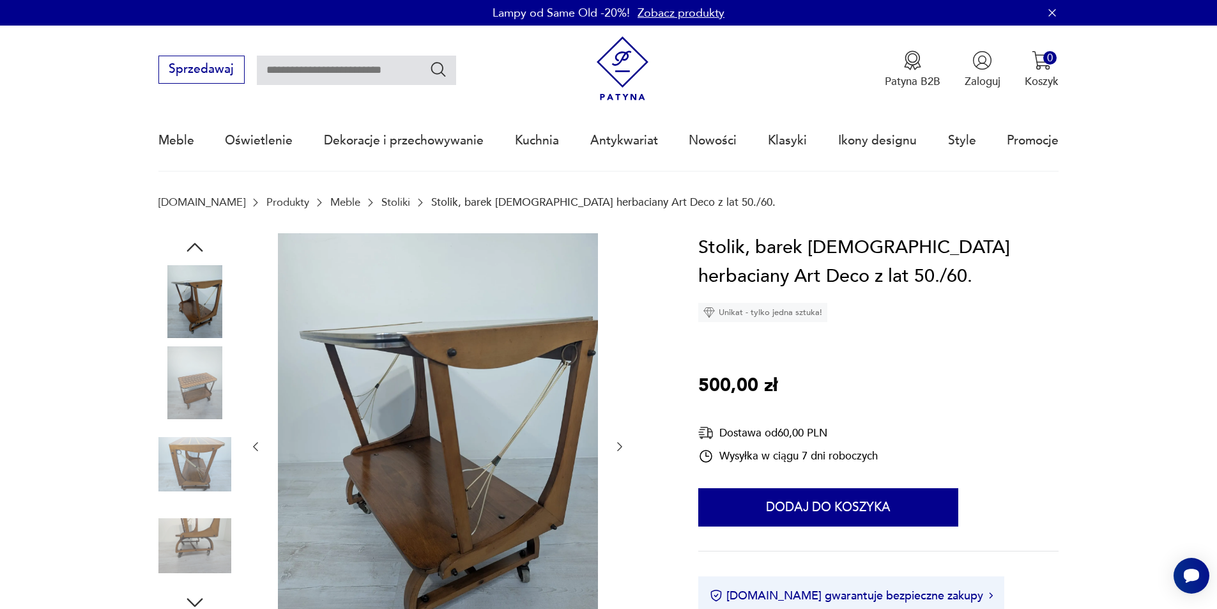
click at [617, 442] on icon "button" at bounding box center [620, 446] width 13 height 13
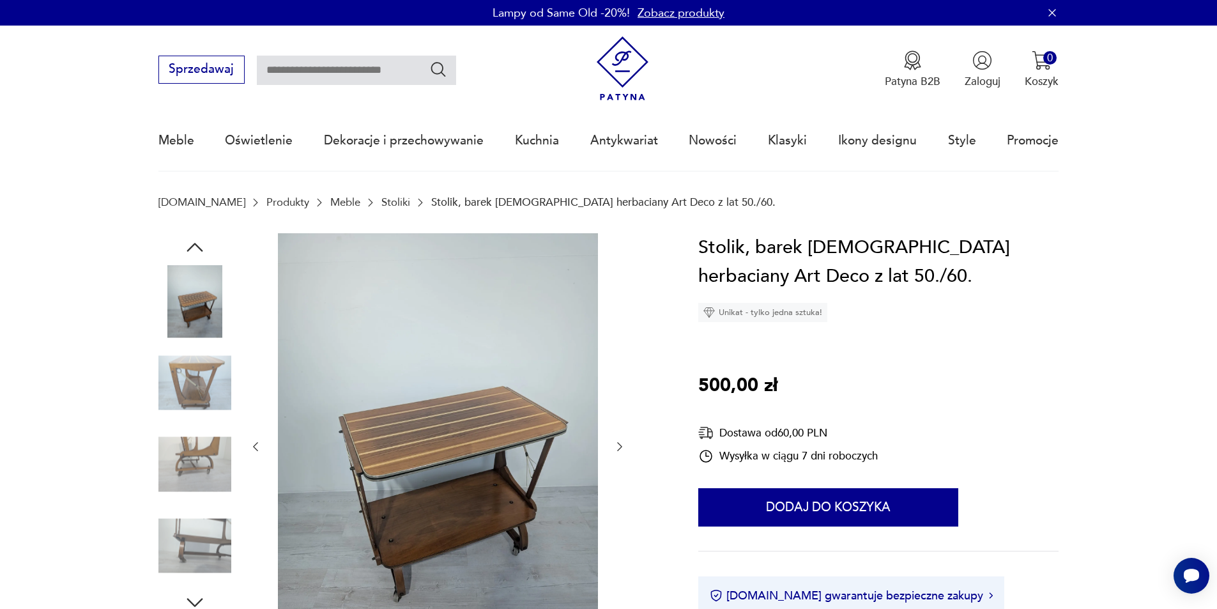
click at [617, 442] on icon "button" at bounding box center [620, 446] width 13 height 13
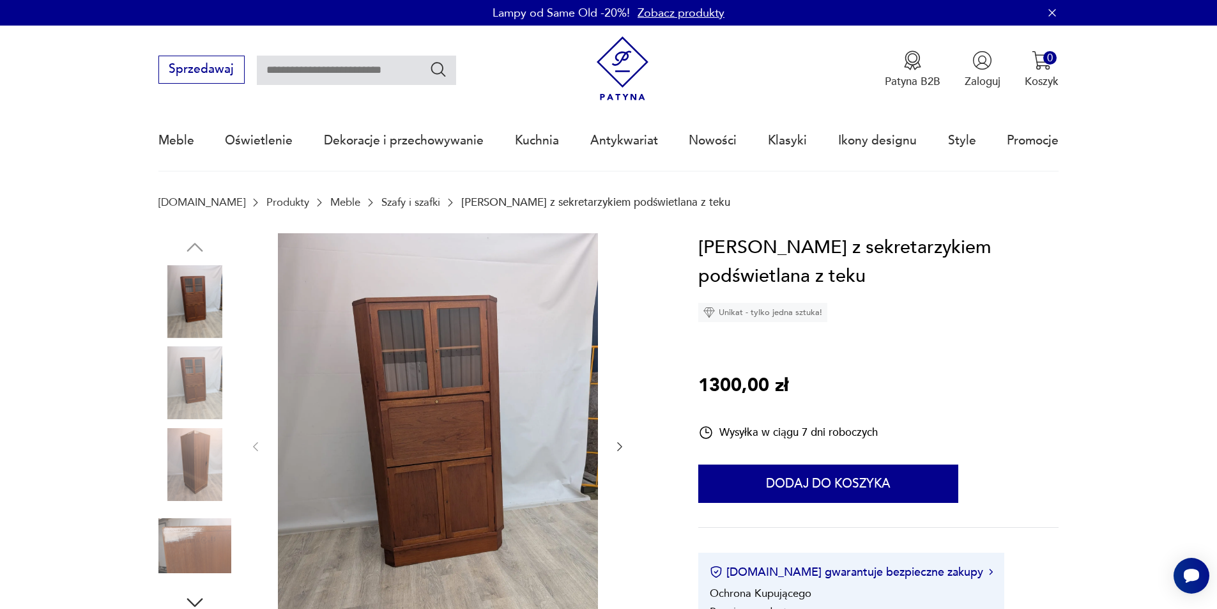
click at [620, 447] on icon "button" at bounding box center [620, 446] width 13 height 13
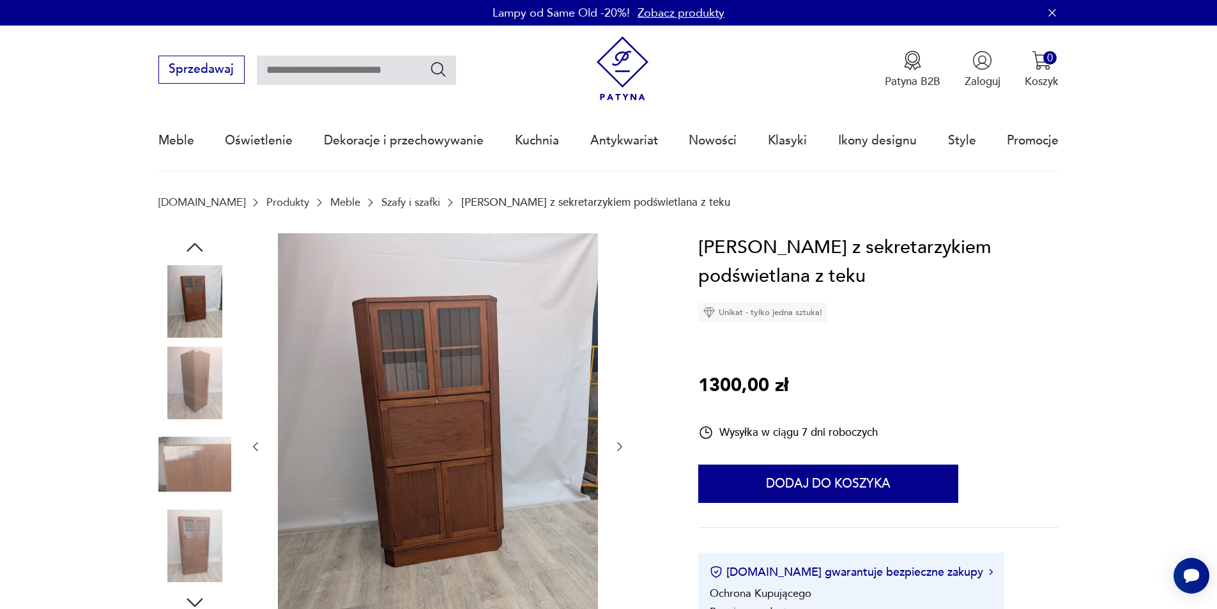
click at [620, 447] on icon "button" at bounding box center [620, 446] width 13 height 13
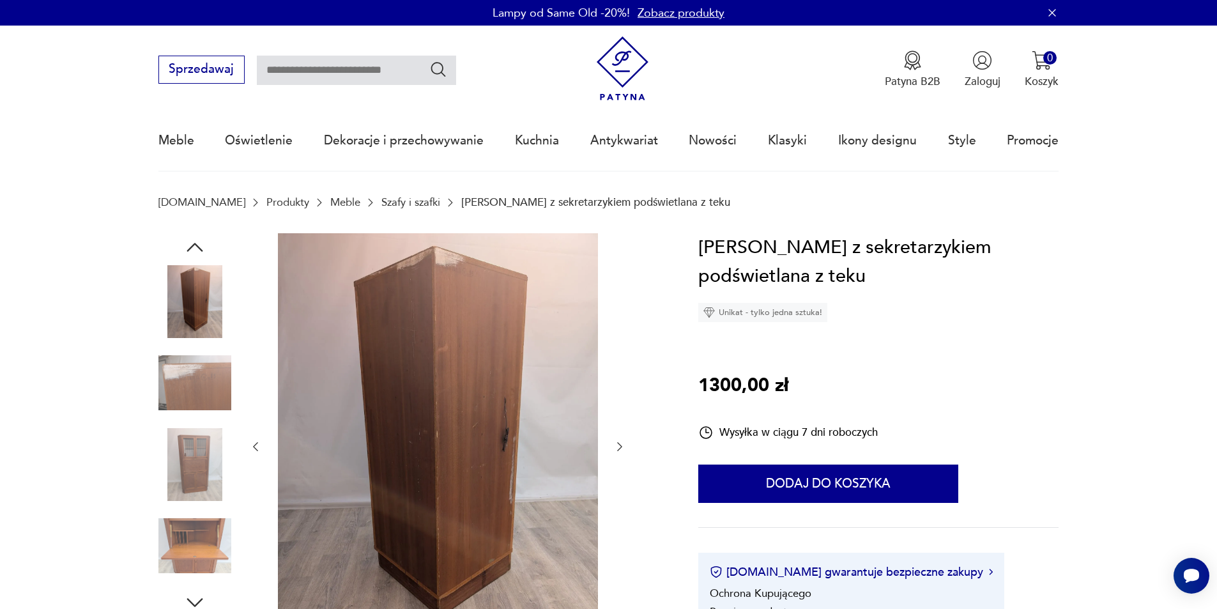
click at [621, 447] on icon "button" at bounding box center [620, 446] width 13 height 13
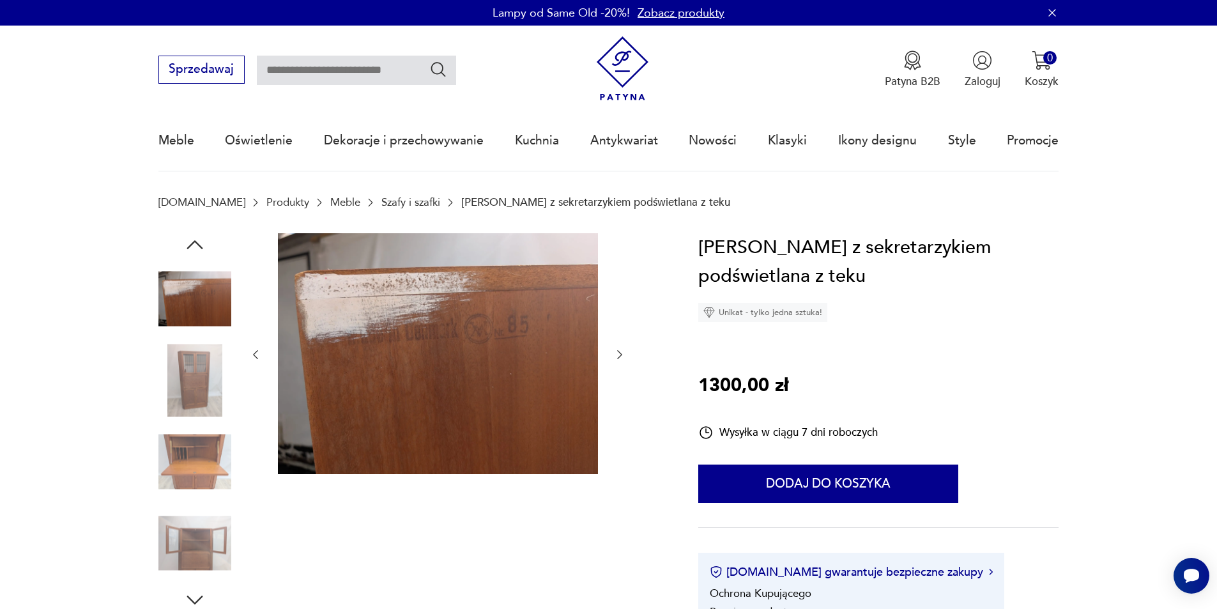
click at [621, 447] on div at bounding box center [437, 354] width 377 height 243
click at [642, 378] on div at bounding box center [410, 422] width 504 height 378
click at [610, 358] on div at bounding box center [437, 354] width 377 height 243
click at [622, 357] on icon "button" at bounding box center [620, 354] width 13 height 13
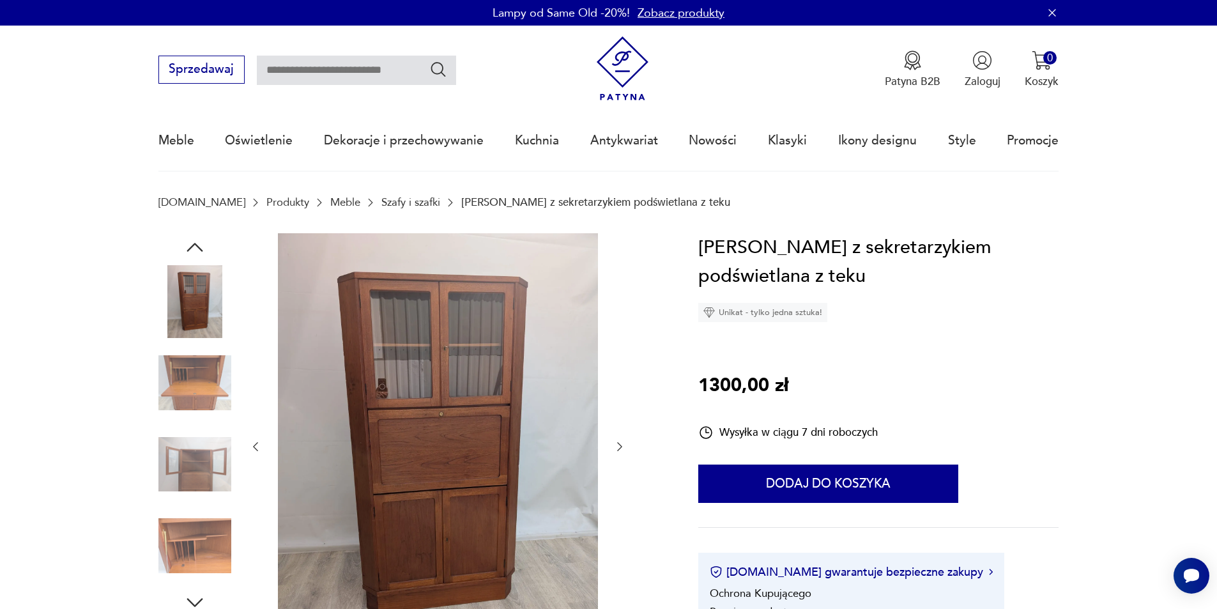
click at [627, 460] on div at bounding box center [410, 447] width 504 height 428
click at [625, 445] on icon "button" at bounding box center [620, 446] width 13 height 13
